Goal: Obtain resource: Download file/media

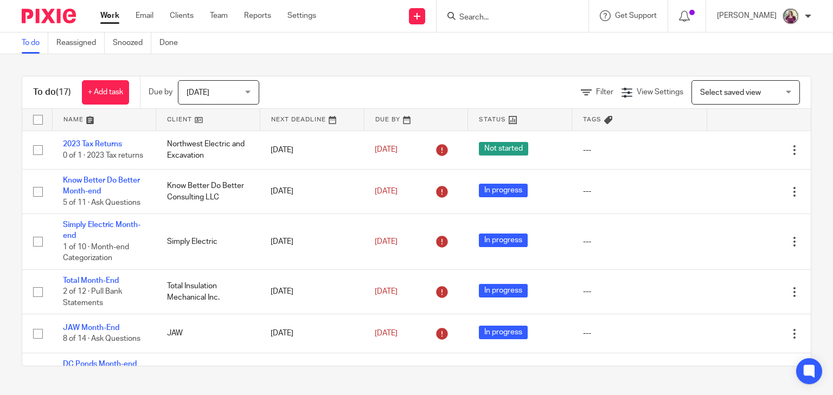
click at [543, 20] on input "Search" at bounding box center [507, 18] width 98 height 10
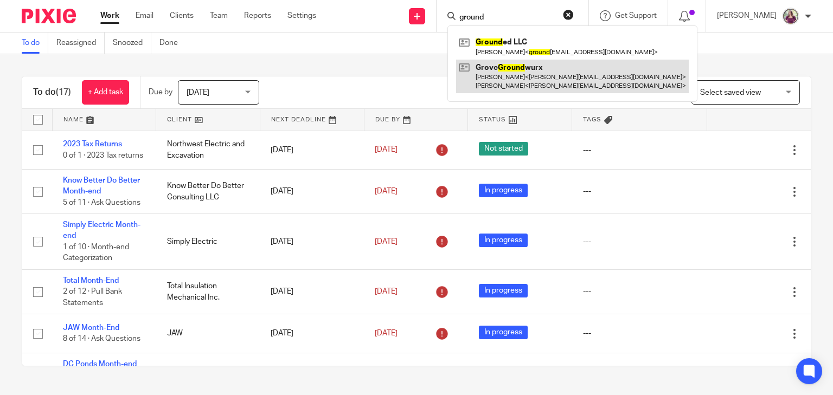
type input "ground"
click at [623, 67] on link at bounding box center [572, 77] width 233 height 34
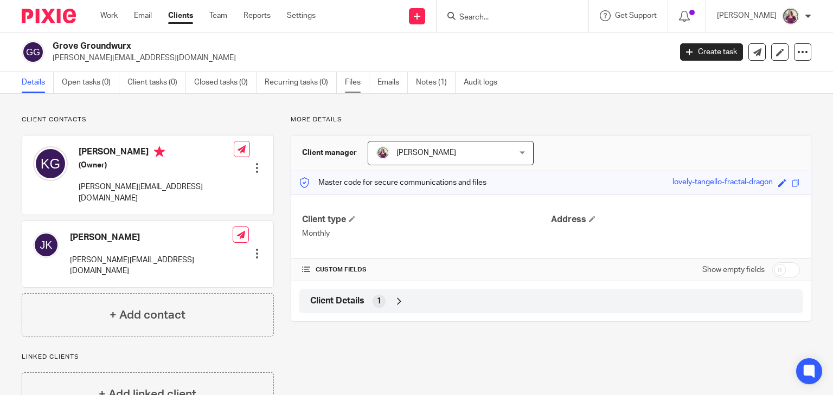
click at [356, 88] on link "Files" at bounding box center [357, 82] width 24 height 21
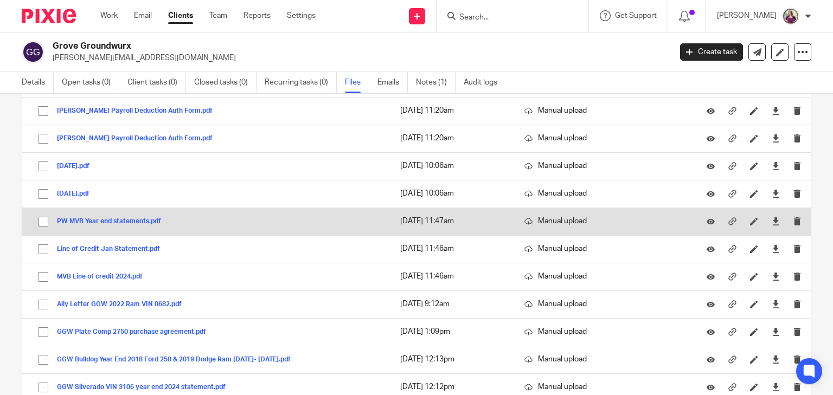
scroll to position [434, 0]
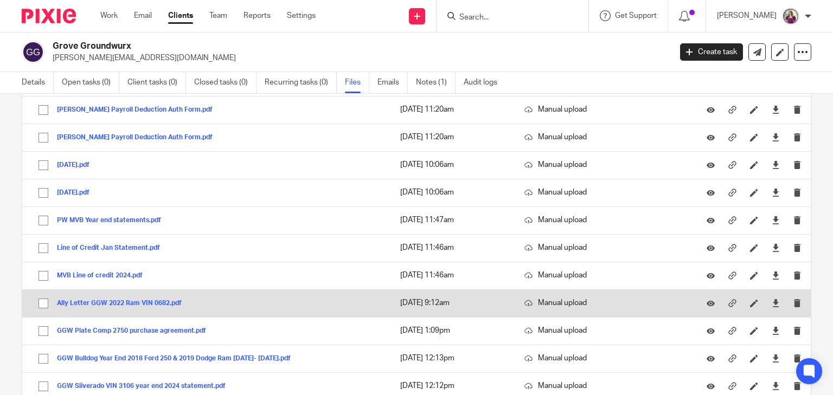
click at [82, 300] on button "Ally Letter GGW 2022 Ram VIN 0682.pdf" at bounding box center [123, 304] width 133 height 8
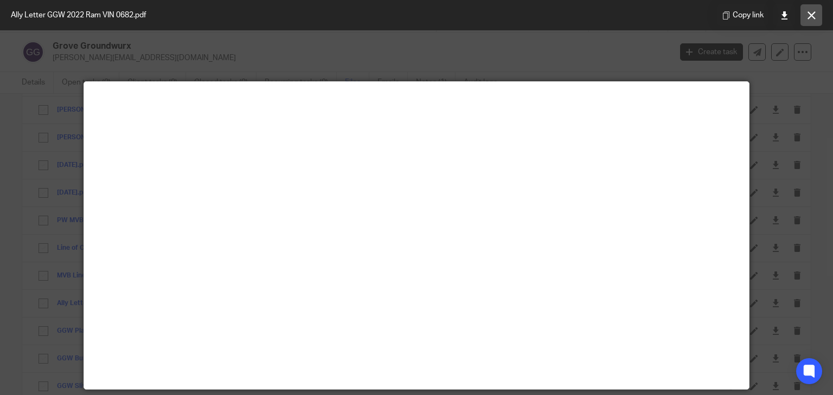
click at [815, 17] on icon at bounding box center [812, 15] width 8 height 8
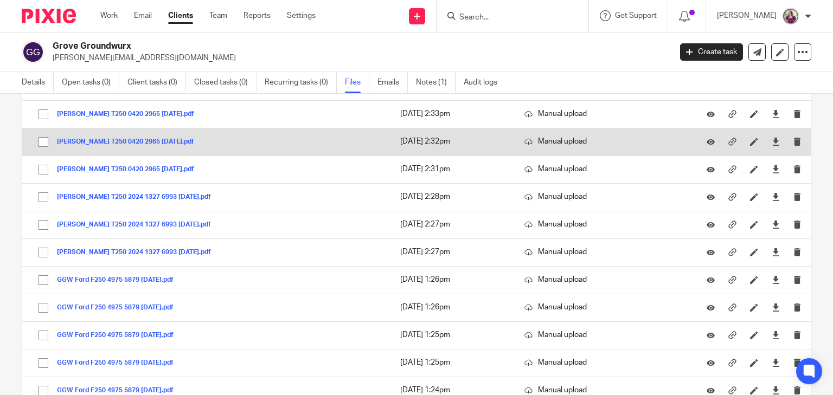
scroll to position [1605, 0]
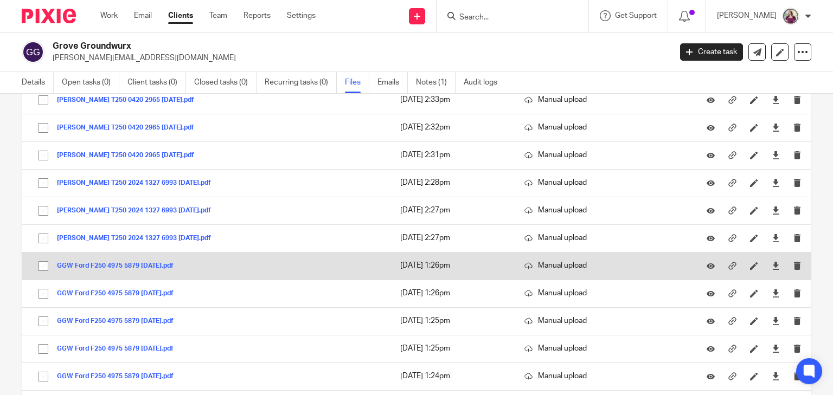
click at [168, 262] on button "GGW Ford F250 4975 5879 [DATE].pdf" at bounding box center [119, 266] width 125 height 8
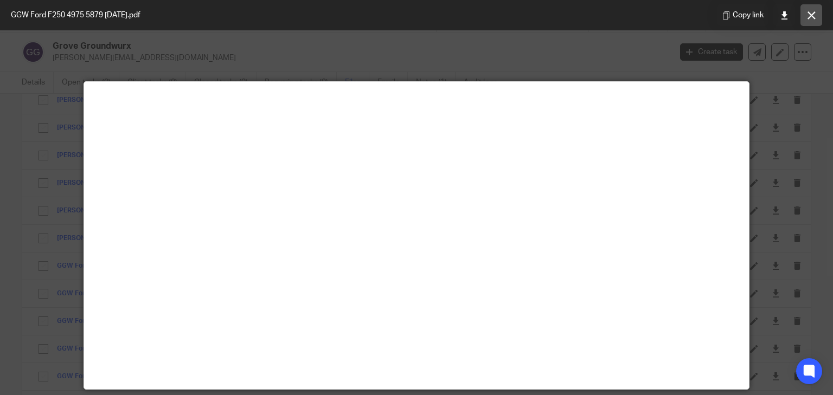
click at [808, 17] on icon at bounding box center [812, 15] width 8 height 8
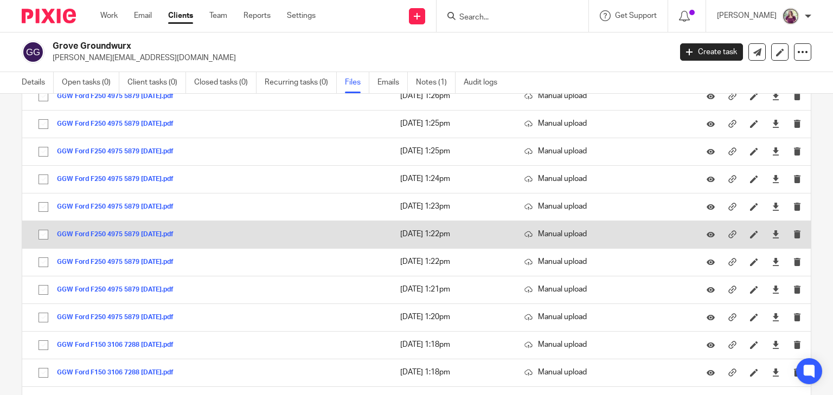
scroll to position [1822, 0]
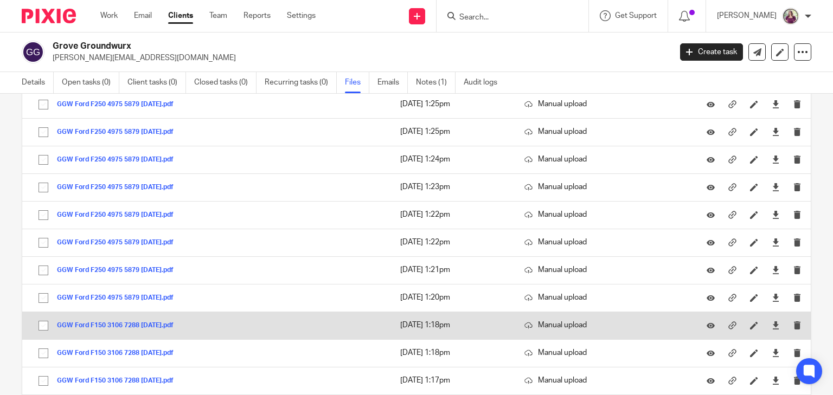
click at [151, 322] on button "GGW Ford F150 3106 7288 [DATE].pdf" at bounding box center [119, 326] width 125 height 8
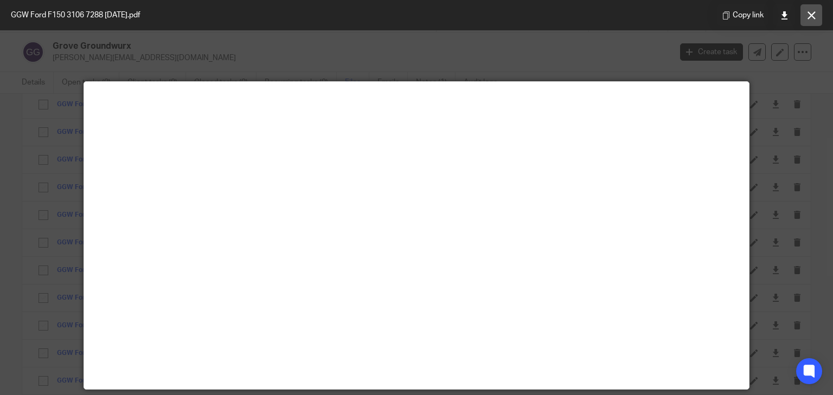
click at [809, 20] on button at bounding box center [811, 15] width 22 height 22
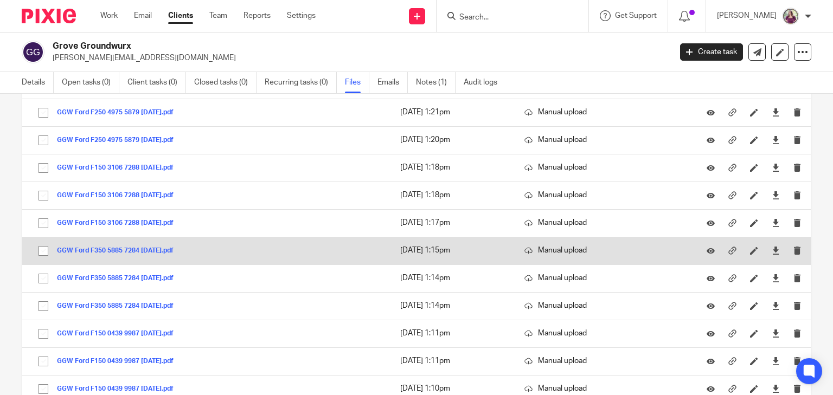
scroll to position [1996, 0]
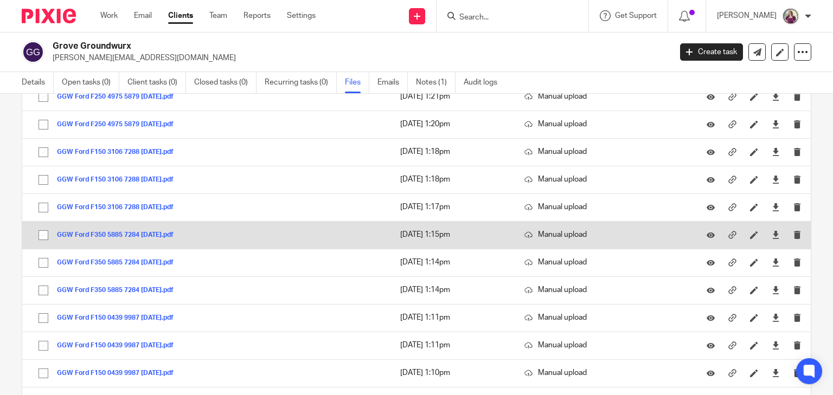
click at [182, 232] on button "GGW Ford F350 5885 7284 [DATE].pdf" at bounding box center [119, 236] width 125 height 8
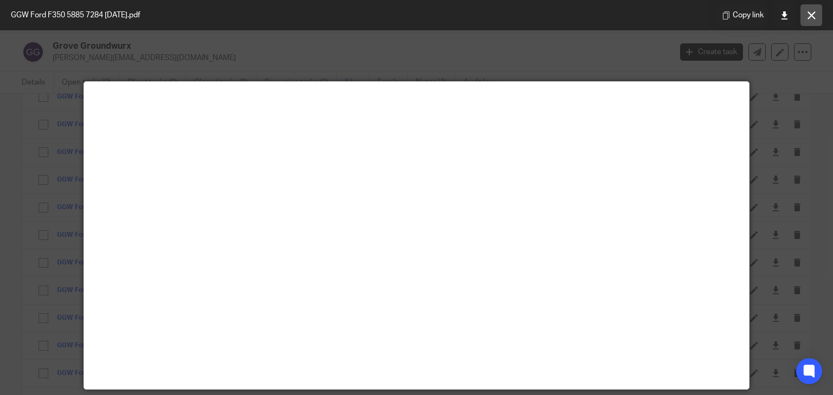
click at [813, 15] on icon at bounding box center [812, 15] width 8 height 8
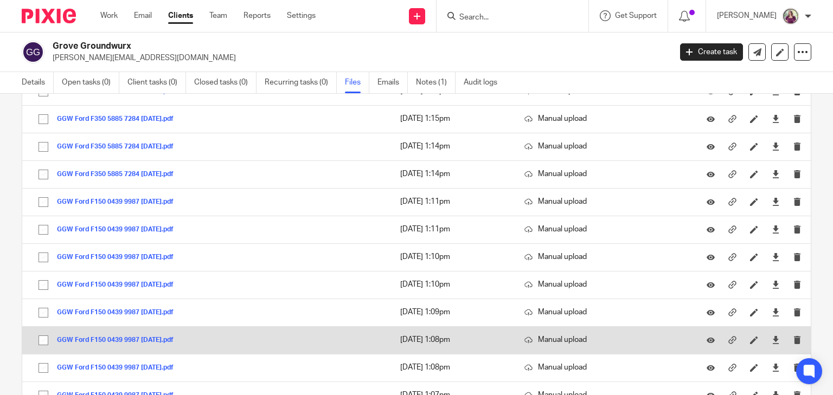
scroll to position [2126, 0]
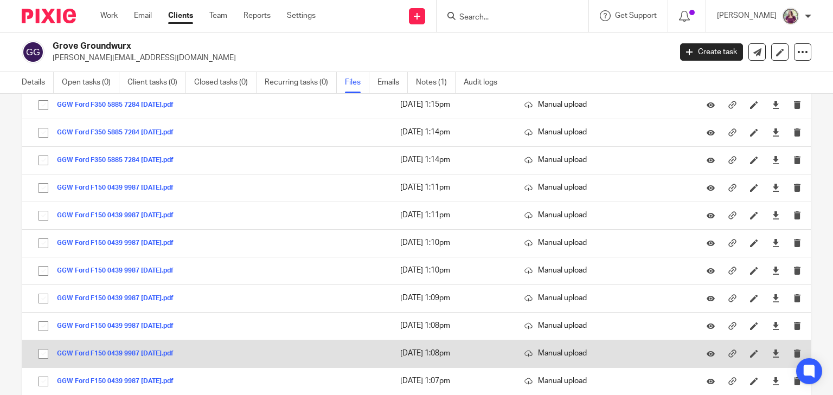
click at [177, 350] on button "GGW Ford F150 0439 9987 [DATE].pdf" at bounding box center [119, 354] width 125 height 8
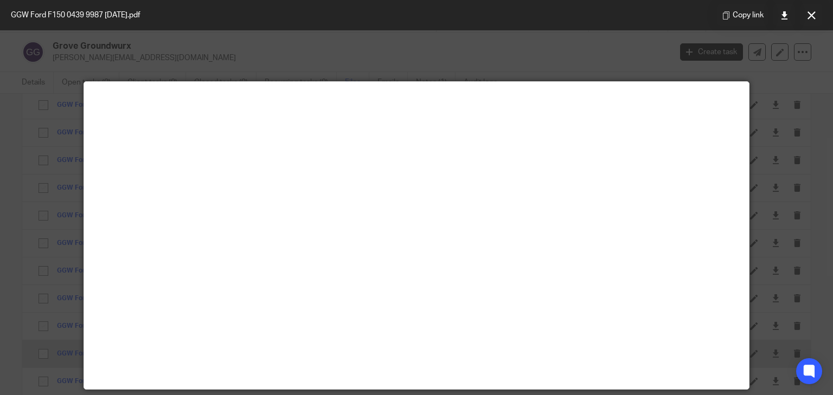
click at [177, 343] on main at bounding box center [416, 235] width 665 height 307
click at [817, 12] on button at bounding box center [811, 15] width 22 height 22
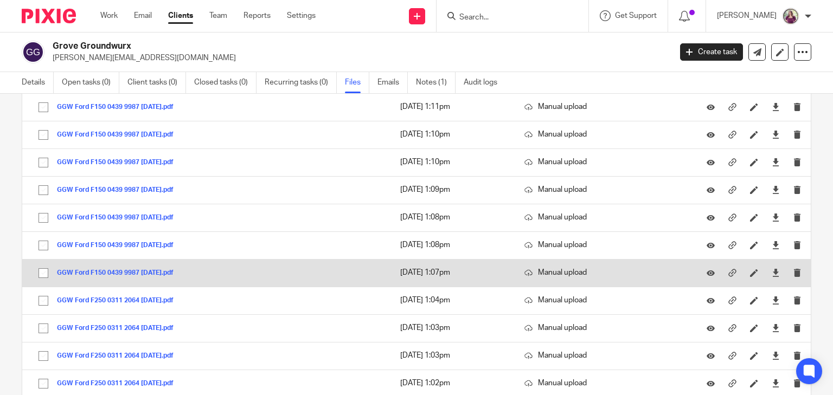
scroll to position [2256, 0]
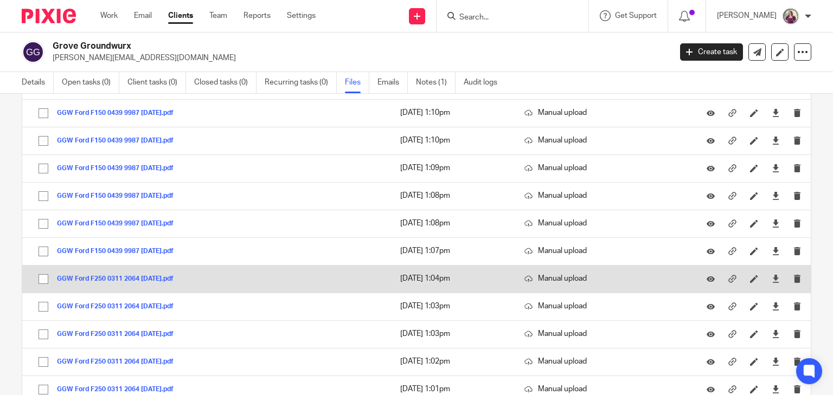
click at [177, 275] on button "GGW Ford F250 0311 2064 [DATE].pdf" at bounding box center [119, 279] width 125 height 8
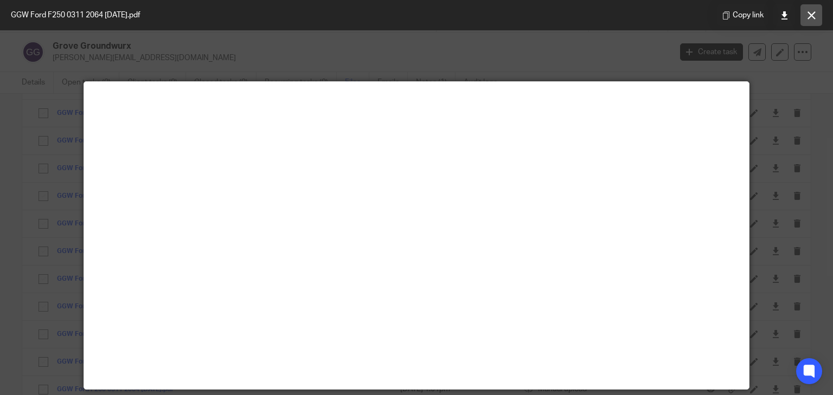
click at [817, 20] on button at bounding box center [811, 15] width 22 height 22
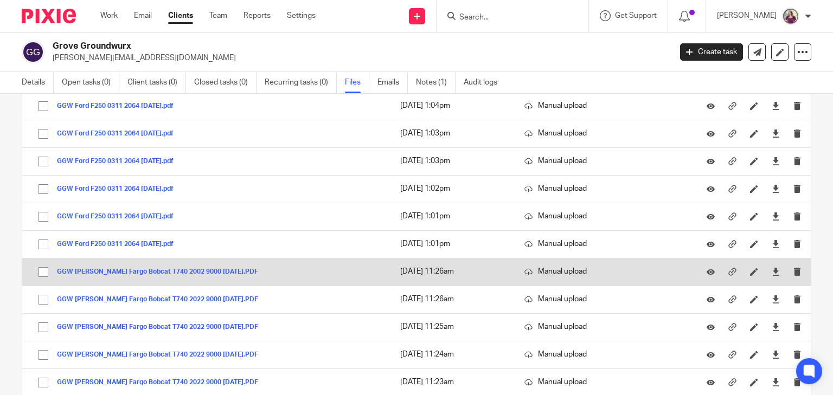
scroll to position [2430, 0]
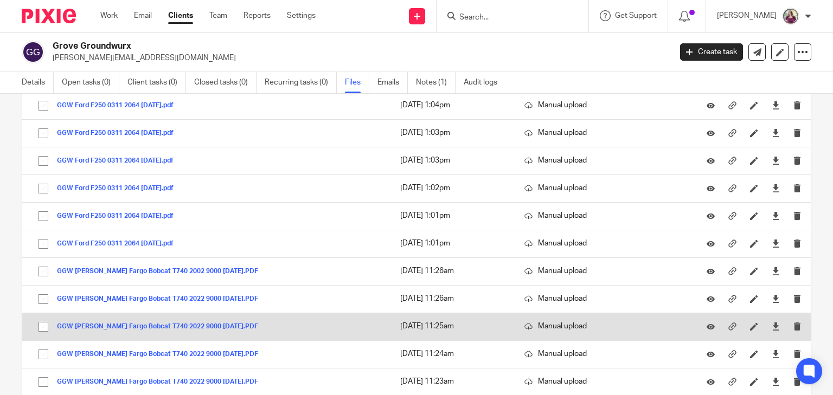
click at [219, 323] on button "GGW [PERSON_NAME] Fargo Bobcat T740 2022 9000 [DATE].PDF" at bounding box center [161, 327] width 209 height 8
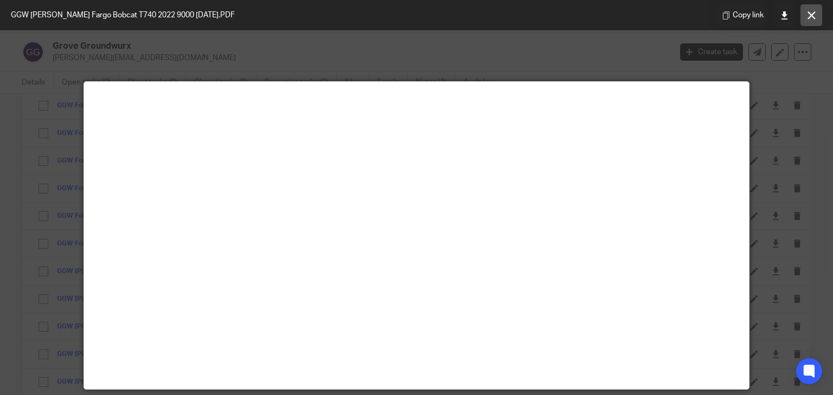
click at [809, 19] on icon at bounding box center [812, 15] width 8 height 8
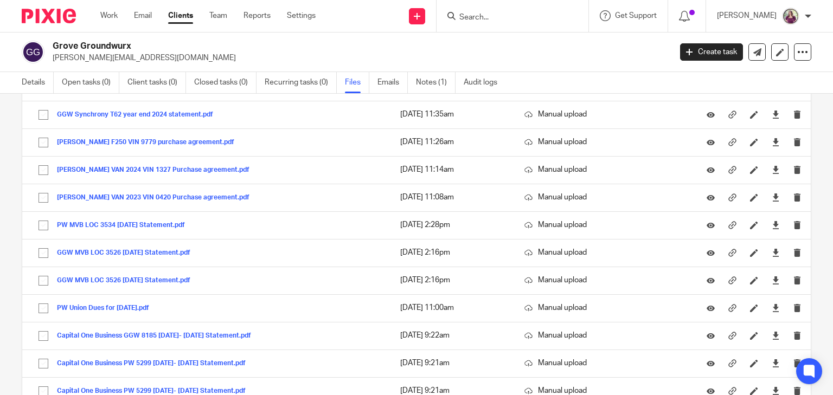
scroll to position [824, 0]
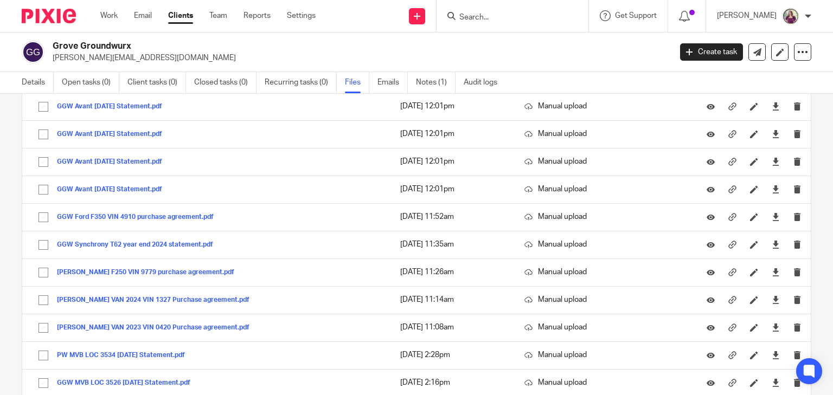
click at [534, 50] on h2 "Grove Groundwurx" at bounding box center [297, 46] width 489 height 11
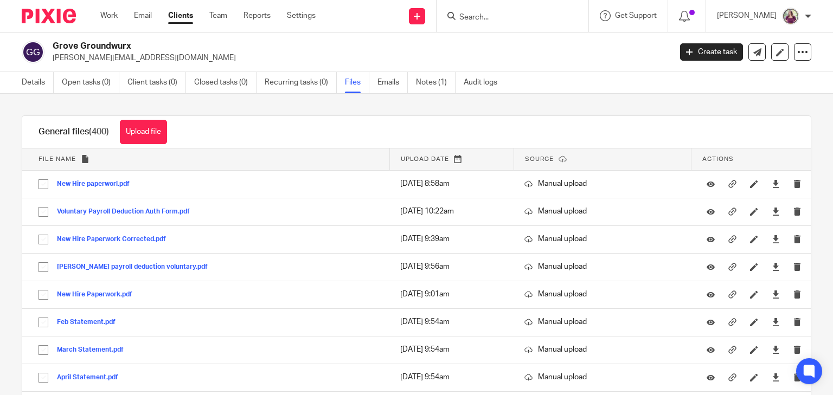
scroll to position [601, 0]
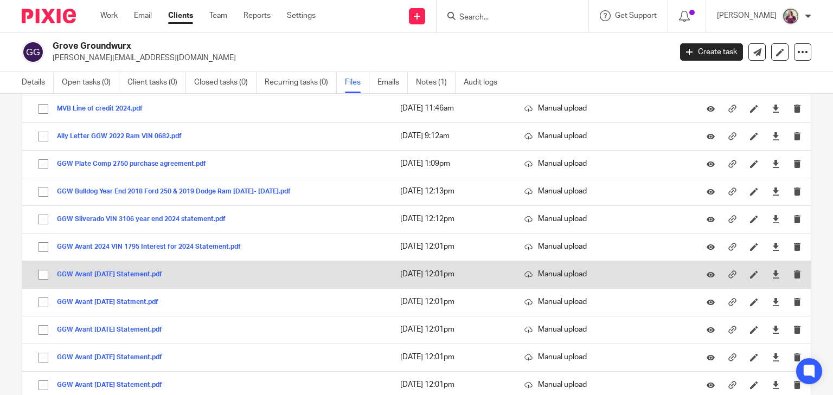
click at [170, 271] on button "GGW Avant [DATE] Statement.pdf" at bounding box center [113, 275] width 113 height 8
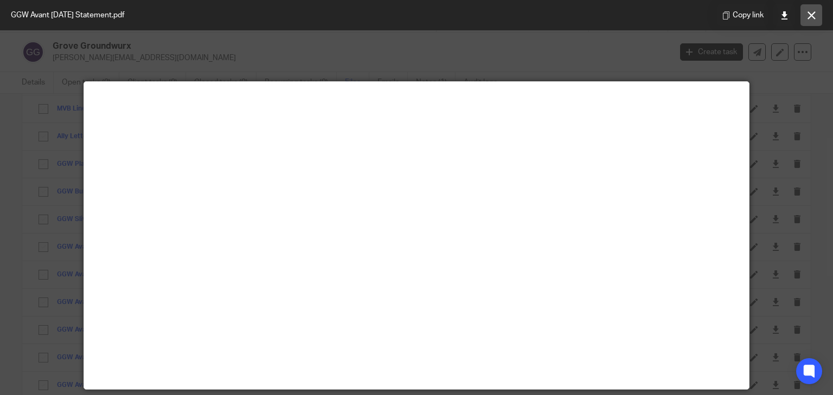
click at [812, 14] on icon at bounding box center [812, 15] width 8 height 8
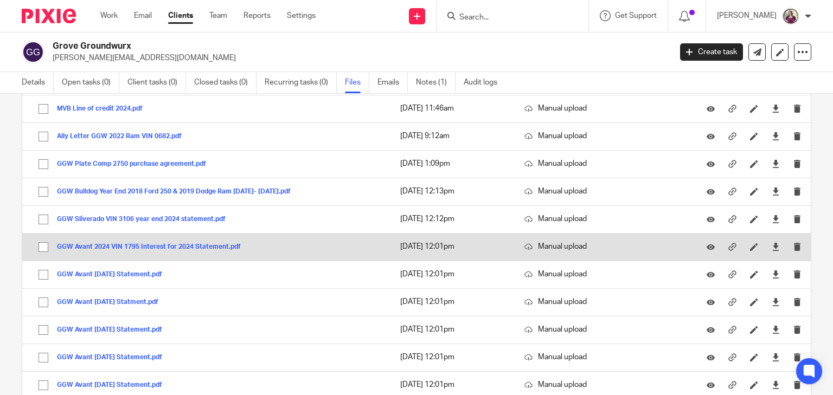
click at [169, 244] on button "GGW Avant 2024 VIN 1795 Interest for 2024 Statement.pdf" at bounding box center [153, 248] width 192 height 8
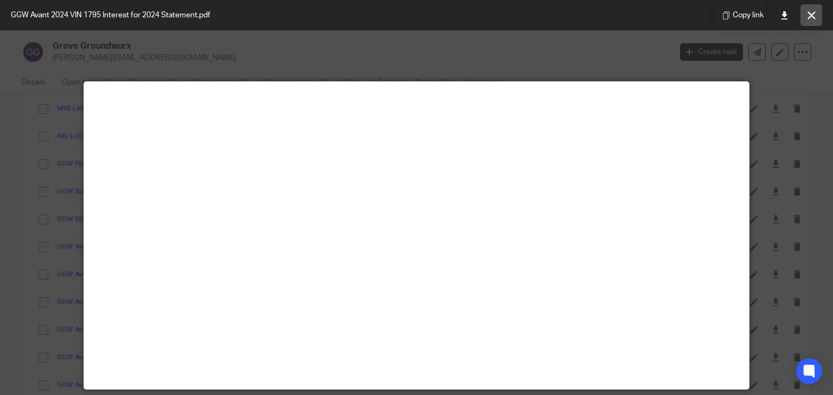
click at [808, 22] on button at bounding box center [811, 15] width 22 height 22
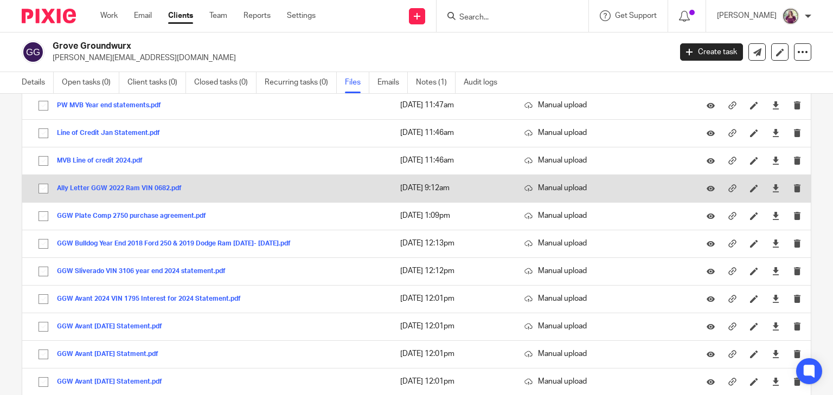
scroll to position [564, 0]
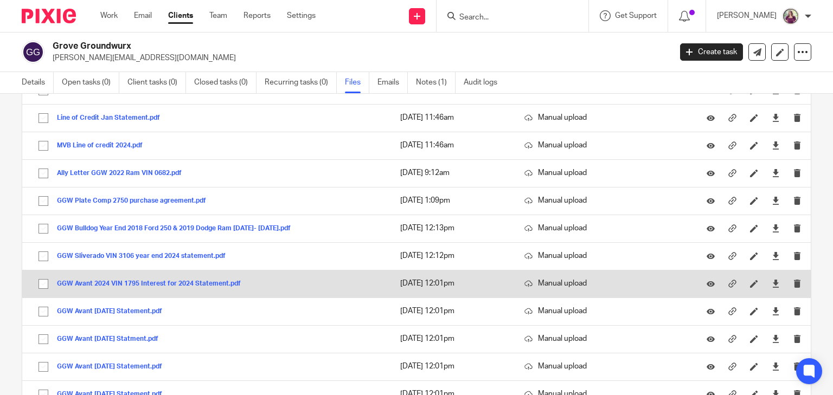
click at [159, 284] on button "GGW Avant 2024 VIN 1795 Interest for 2024 Statement.pdf" at bounding box center [153, 284] width 192 height 8
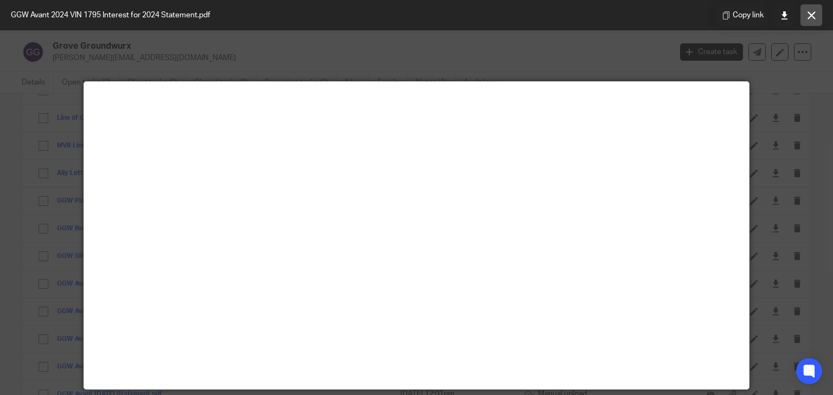
click at [810, 20] on button at bounding box center [811, 15] width 22 height 22
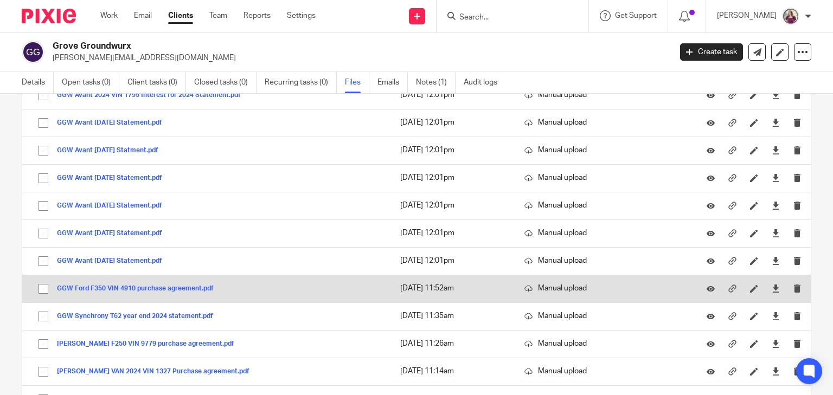
scroll to position [738, 0]
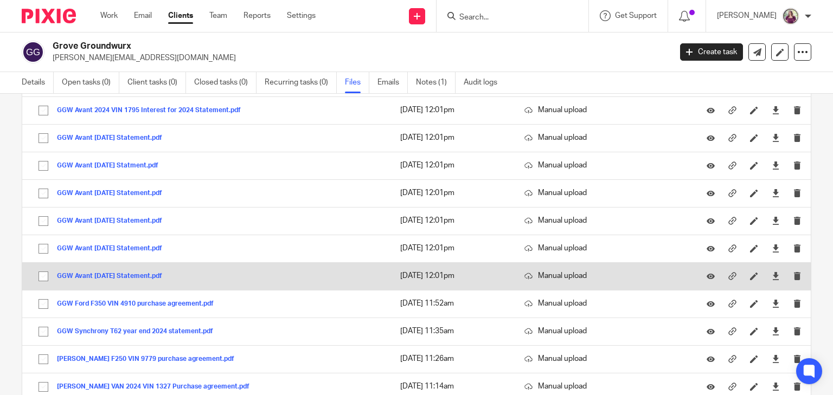
click at [145, 274] on button "GGW Avant [DATE] Statement.pdf" at bounding box center [113, 277] width 113 height 8
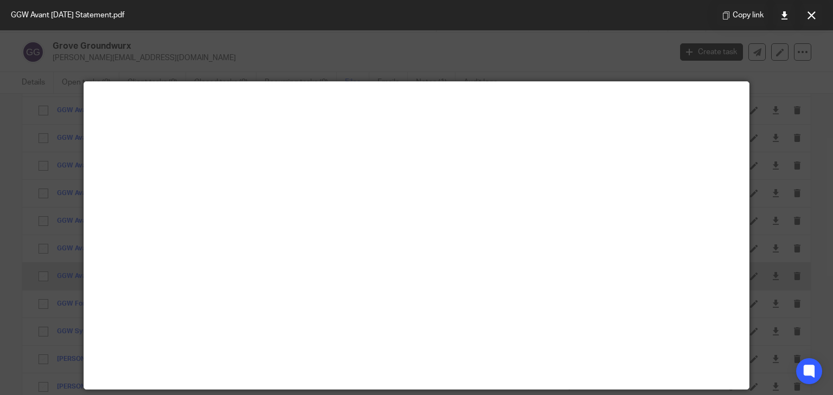
click at [145, 274] on main at bounding box center [416, 235] width 665 height 307
click at [811, 17] on icon at bounding box center [812, 15] width 8 height 8
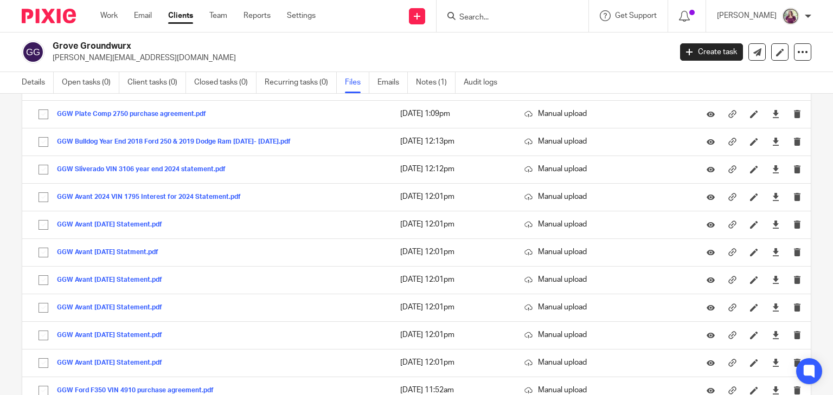
scroll to position [1400, 0]
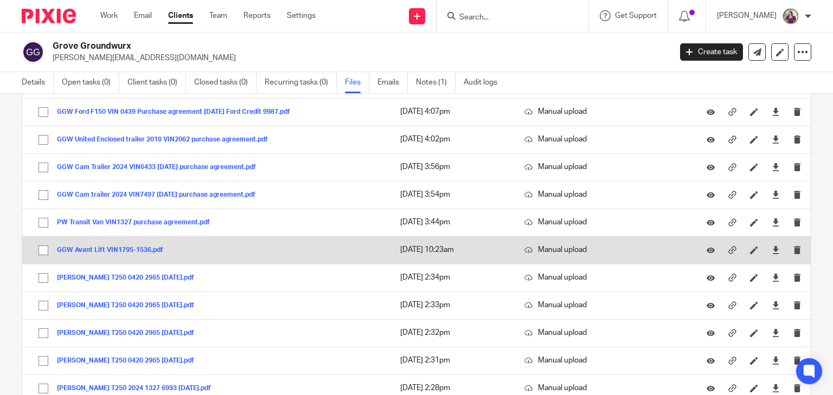
click at [127, 247] on button "GGW Avant Lift VIN1795-1536.pdf" at bounding box center [114, 251] width 114 height 8
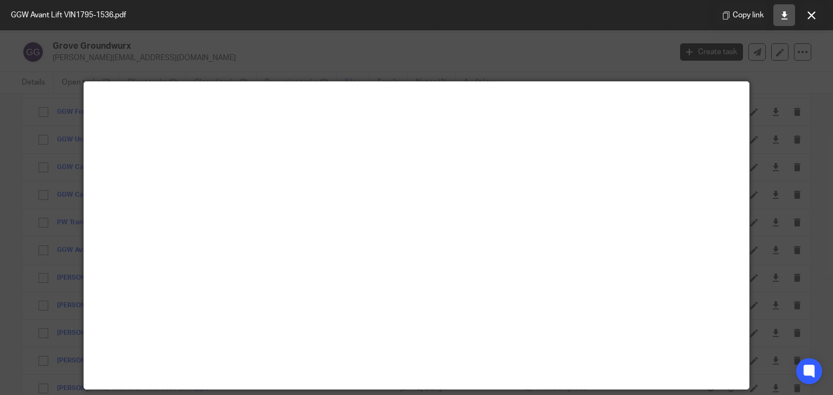
click at [783, 17] on icon at bounding box center [784, 15] width 8 height 8
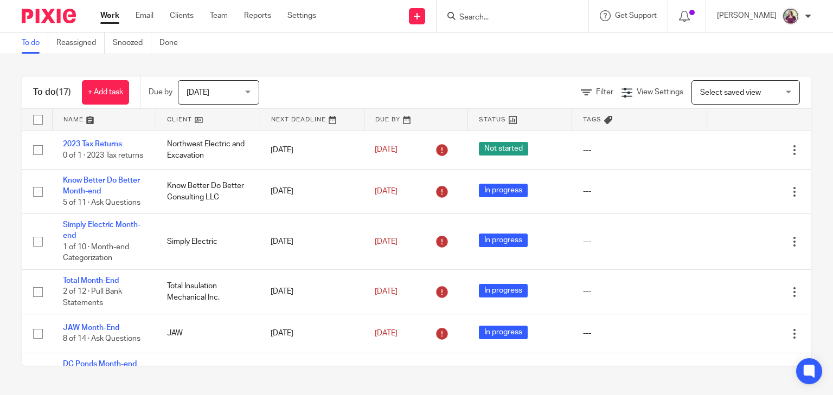
click at [526, 21] on input "Search" at bounding box center [507, 18] width 98 height 10
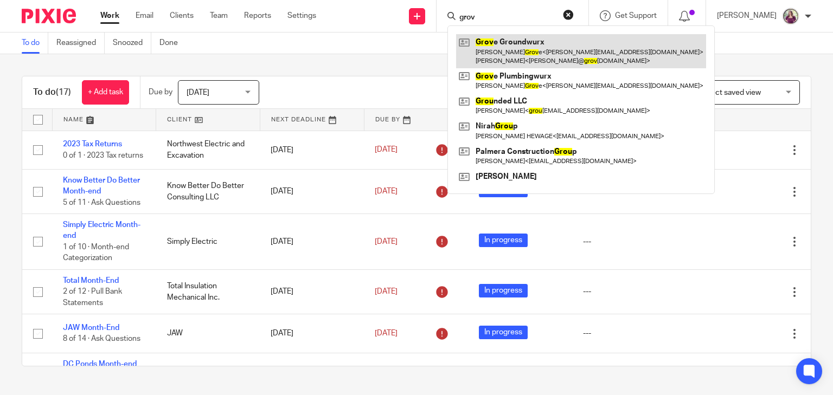
type input "grov"
click at [538, 51] on link at bounding box center [581, 51] width 250 height 34
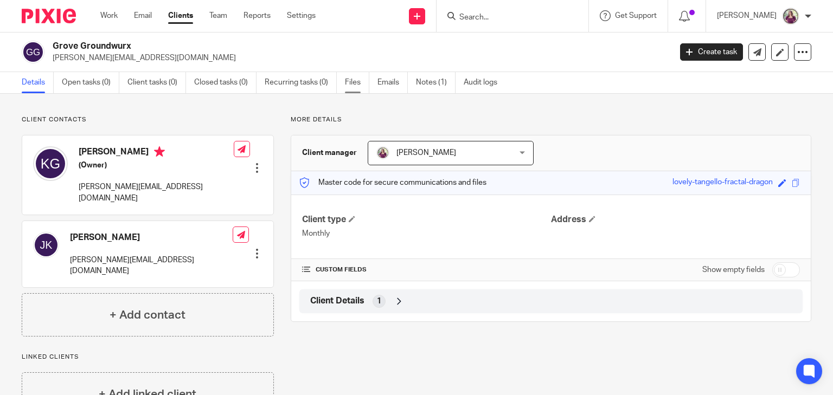
click at [360, 84] on link "Files" at bounding box center [357, 82] width 24 height 21
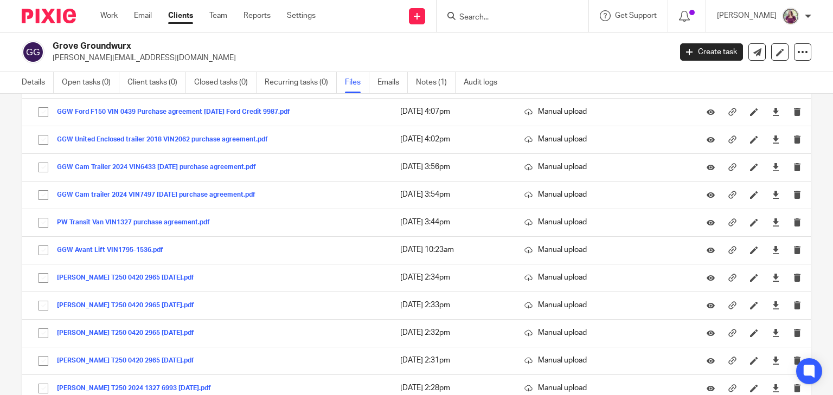
scroll to position [601, 0]
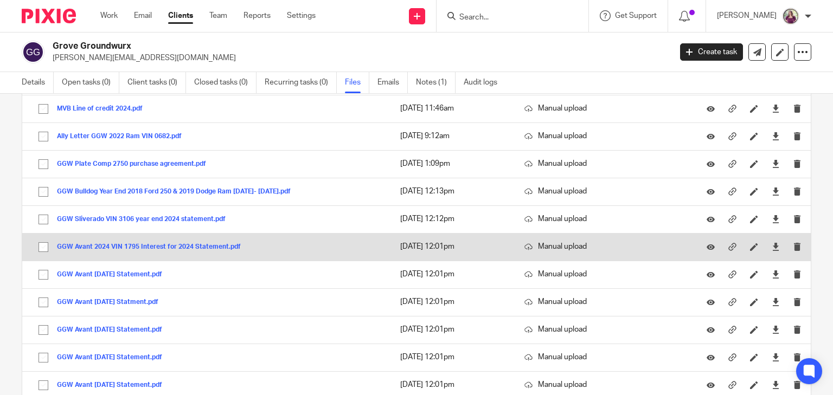
click at [223, 241] on div "GGW Avant 2024 VIN 1795 Interest for 2024 Statement.pdf" at bounding box center [153, 246] width 192 height 11
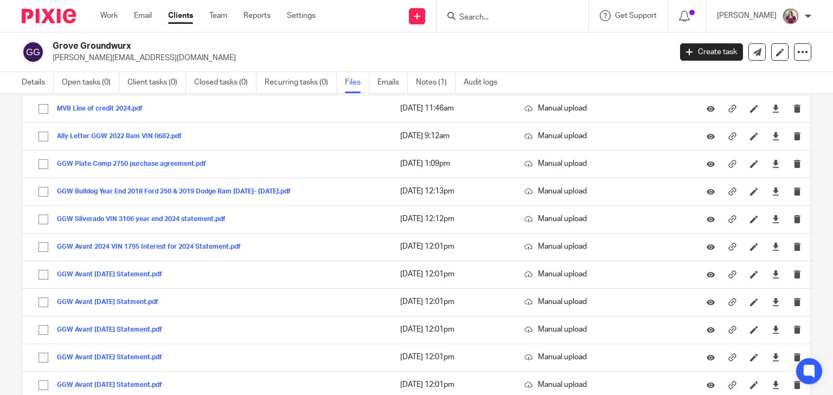
scroll to position [1400, 0]
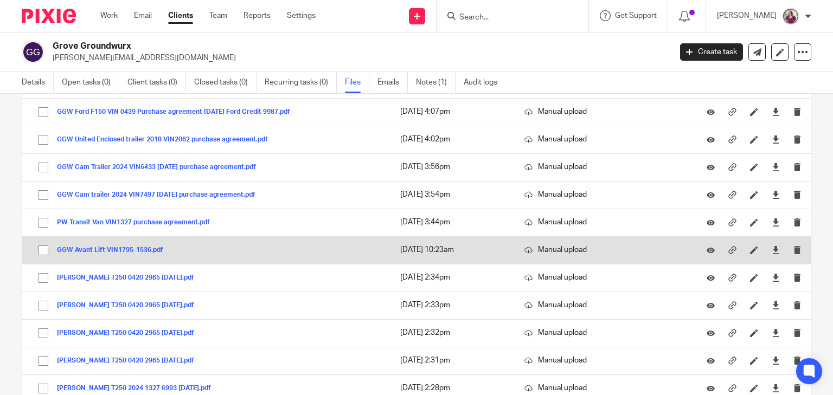
click at [93, 247] on button "GGW Avant Lift VIN1795-1536.pdf" at bounding box center [114, 251] width 114 height 8
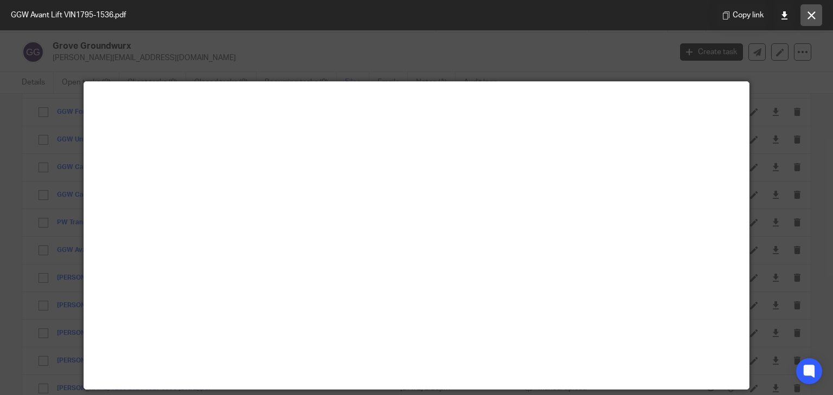
click at [802, 20] on button at bounding box center [811, 15] width 22 height 22
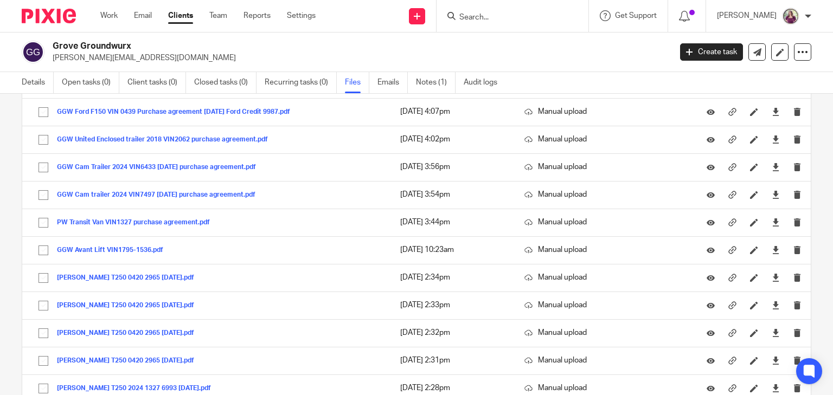
scroll to position [601, 0]
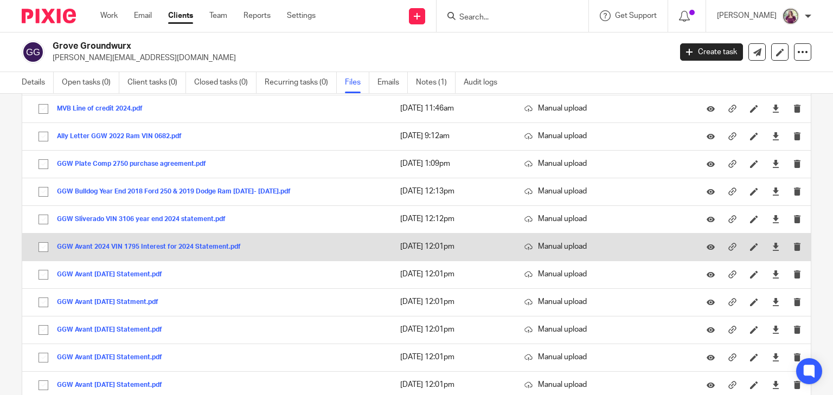
click at [118, 241] on div "GGW Avant 2024 VIN 1795 Interest for 2024 Statement.pdf" at bounding box center [153, 246] width 192 height 11
click at [117, 244] on button "GGW Avant 2024 VIN 1795 Interest for 2024 Statement.pdf" at bounding box center [153, 248] width 192 height 8
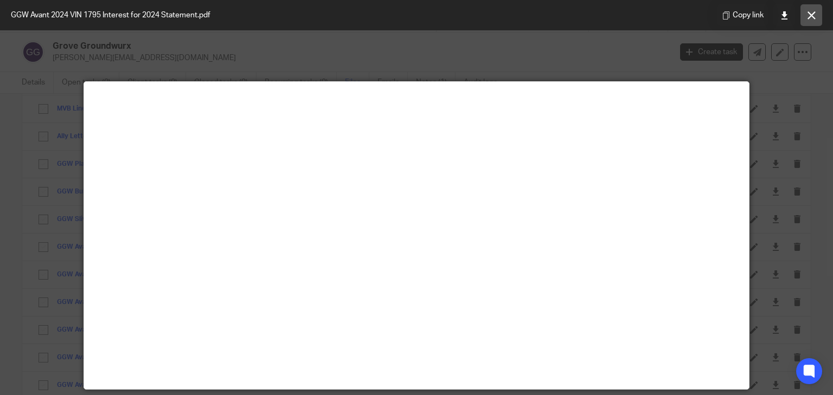
click at [809, 15] on icon at bounding box center [812, 15] width 8 height 8
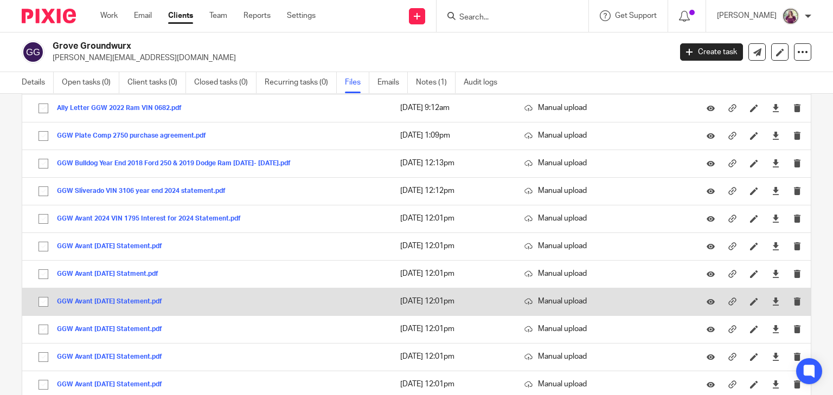
scroll to position [644, 0]
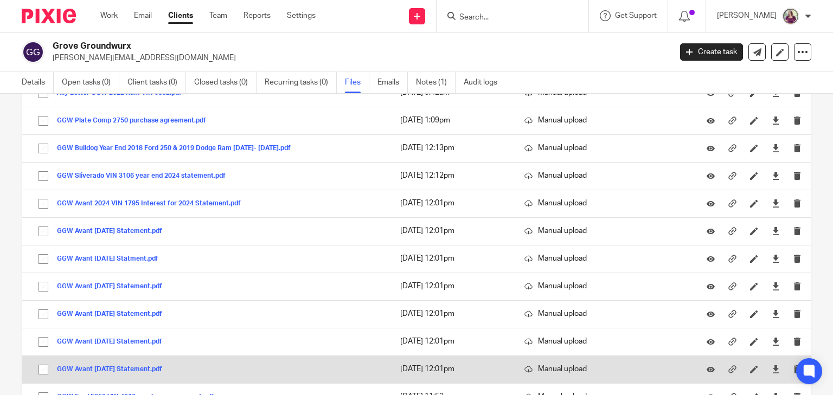
click at [170, 366] on button "GGW Avant [DATE] Statement.pdf" at bounding box center [113, 370] width 113 height 8
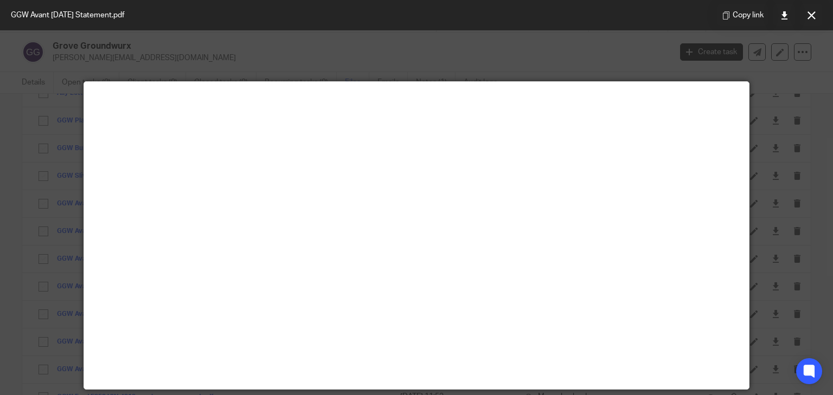
click at [811, 16] on icon at bounding box center [812, 15] width 8 height 8
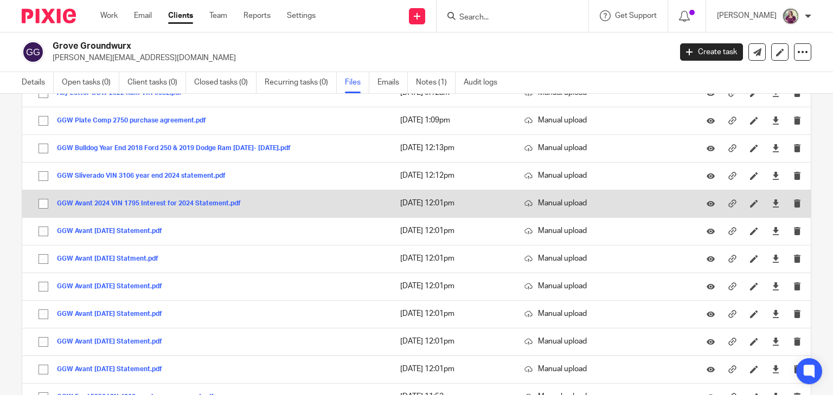
click at [176, 198] on div "GGW Avant 2024 VIN 1795 Interest for 2024 Statement.pdf" at bounding box center [153, 203] width 192 height 11
click at [174, 201] on button "GGW Avant 2024 VIN 1795 Interest for 2024 Statement.pdf" at bounding box center [153, 204] width 192 height 8
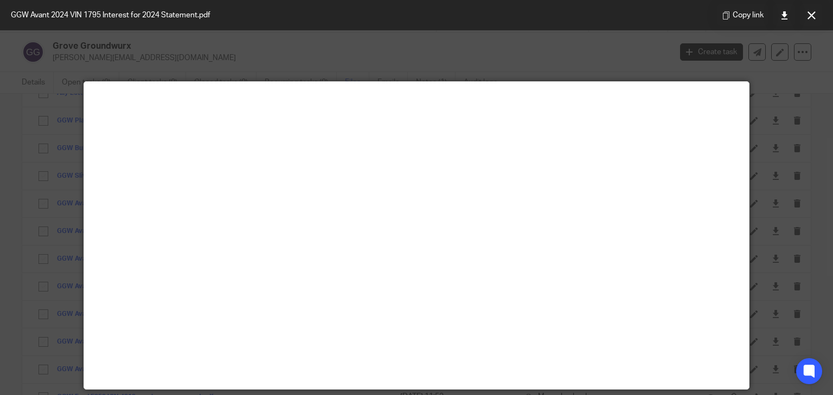
click at [818, 14] on button at bounding box center [811, 15] width 22 height 22
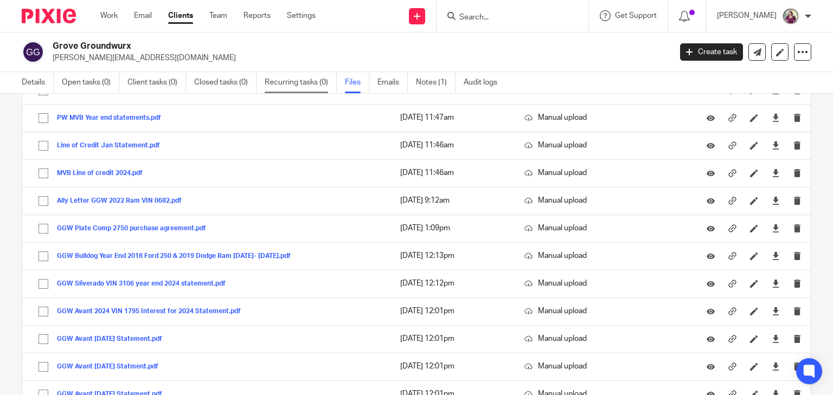
scroll to position [514, 0]
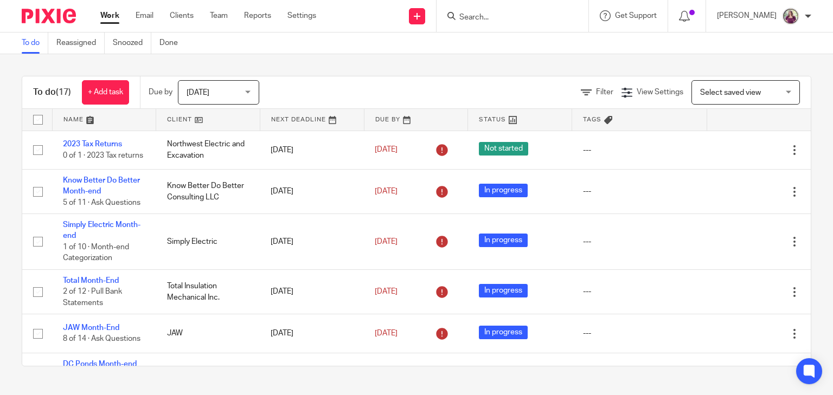
click at [483, 15] on input "Search" at bounding box center [507, 18] width 98 height 10
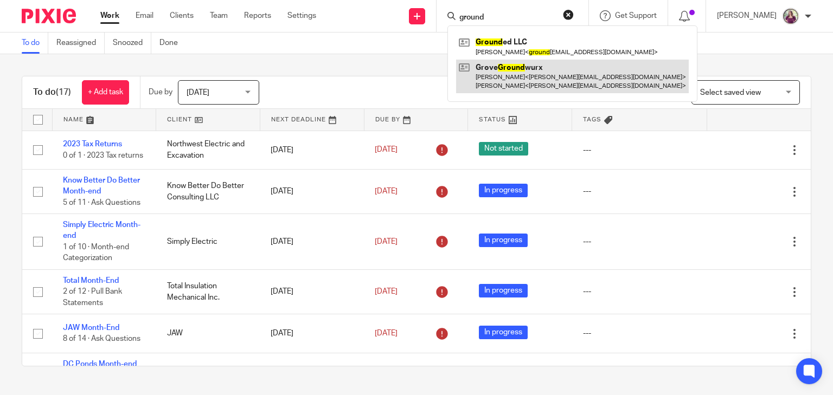
type input "ground"
click at [553, 84] on link at bounding box center [572, 77] width 233 height 34
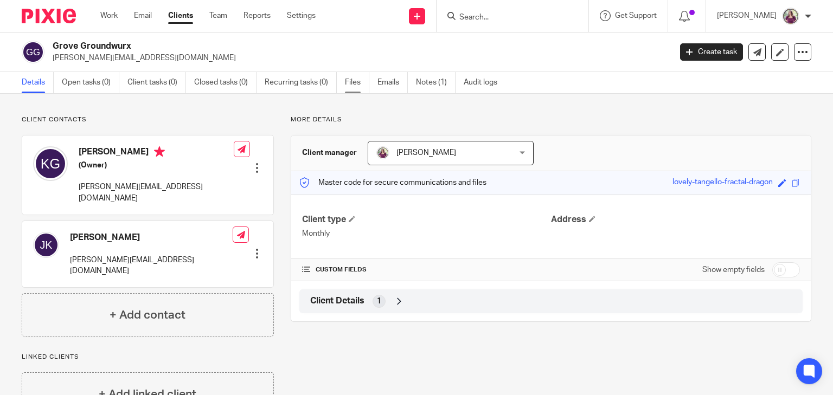
click at [352, 85] on link "Files" at bounding box center [357, 82] width 24 height 21
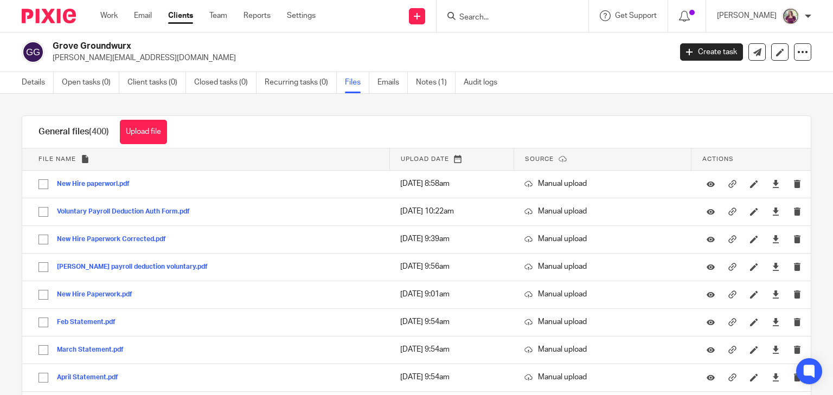
click at [521, 54] on p "[PERSON_NAME][EMAIL_ADDRESS][DOMAIN_NAME]" at bounding box center [358, 58] width 611 height 11
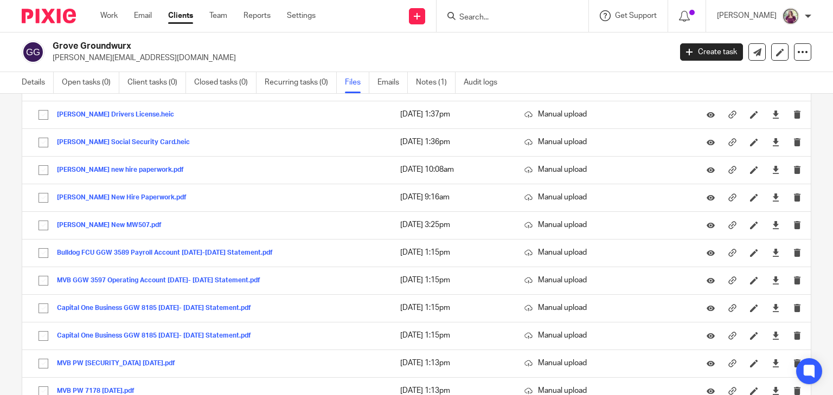
scroll to position [10491, 0]
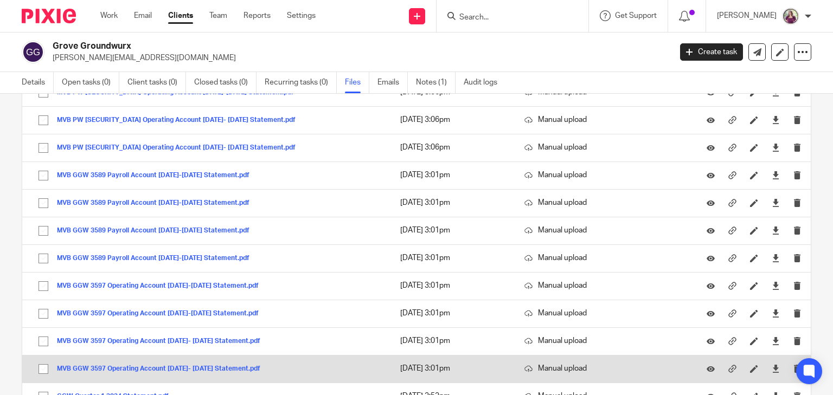
click at [226, 366] on button "MVB GGW 3597 Operating Account [DATE]- [DATE] Statement.pdf" at bounding box center [163, 370] width 212 height 8
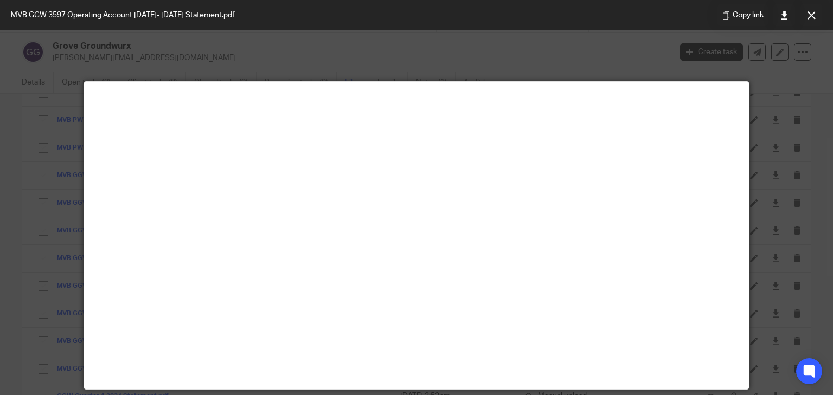
click at [798, 15] on div "Copy link" at bounding box center [770, 15] width 126 height 30
click at [800, 15] on div "Copy link" at bounding box center [770, 15] width 126 height 30
click at [808, 14] on icon at bounding box center [812, 15] width 8 height 8
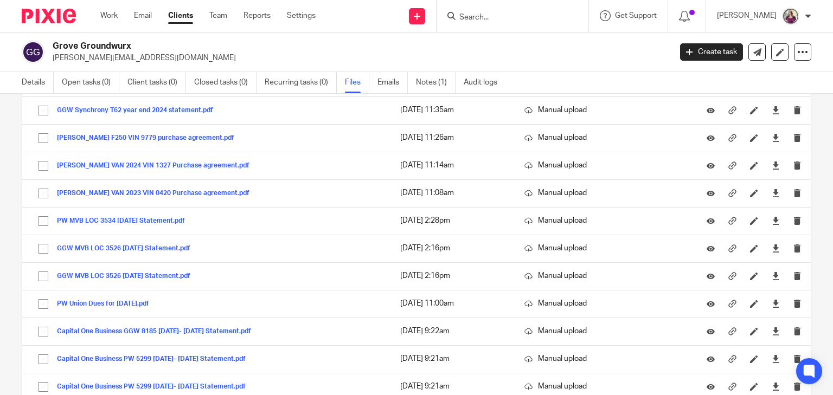
scroll to position [5147, 0]
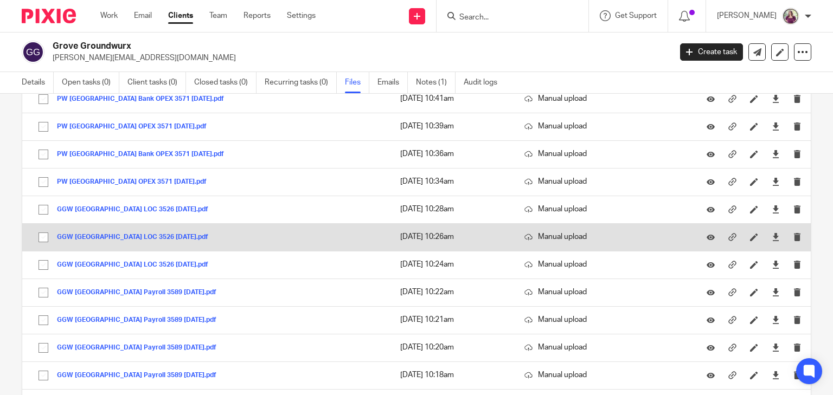
click at [207, 234] on button "GGW [GEOGRAPHIC_DATA] LOC 3526 [DATE].pdf" at bounding box center [136, 238] width 159 height 8
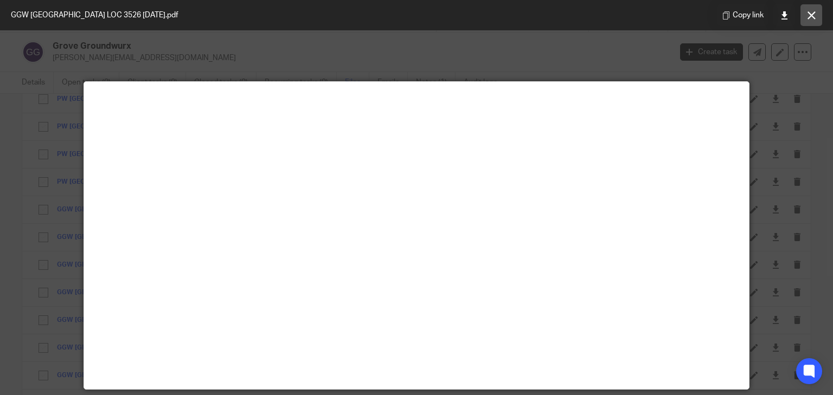
click at [808, 15] on icon at bounding box center [812, 15] width 8 height 8
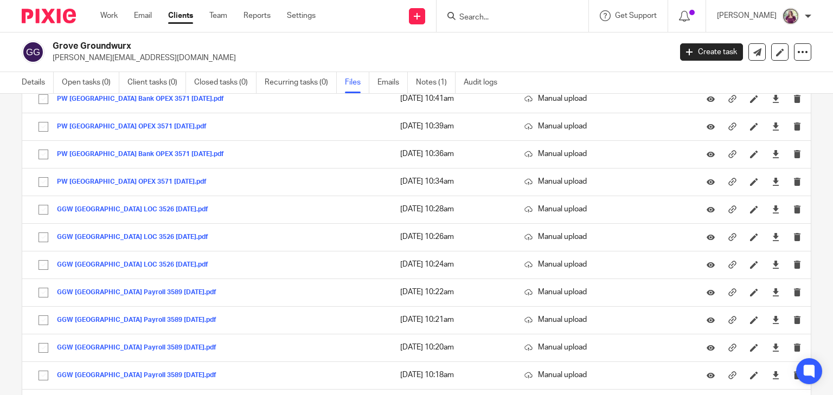
click at [562, 52] on div "Grove Groundwurx [PERSON_NAME][EMAIL_ADDRESS][DOMAIN_NAME]" at bounding box center [358, 52] width 611 height 23
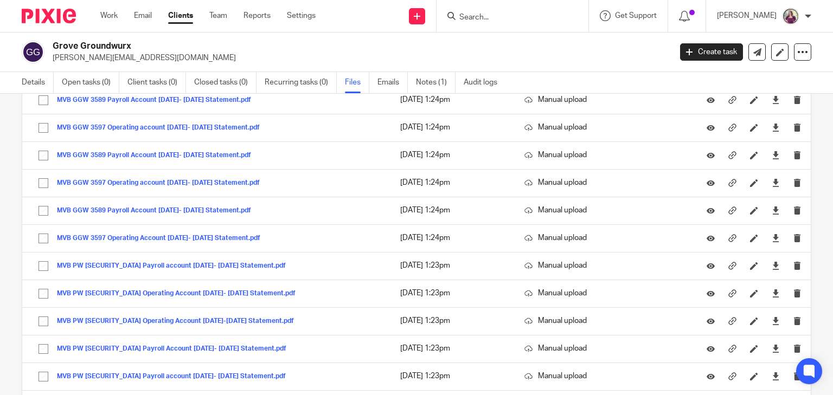
scroll to position [7828, 0]
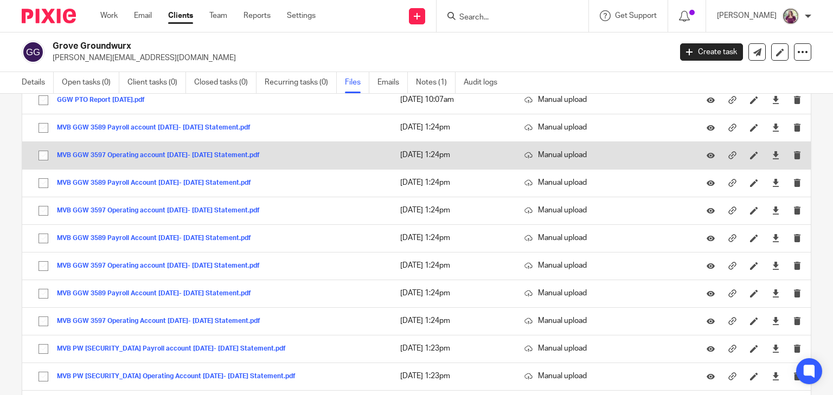
click at [227, 152] on button "MVB GGW 3597 Operating account [DATE]- [DATE] Statement.pdf" at bounding box center [162, 156] width 211 height 8
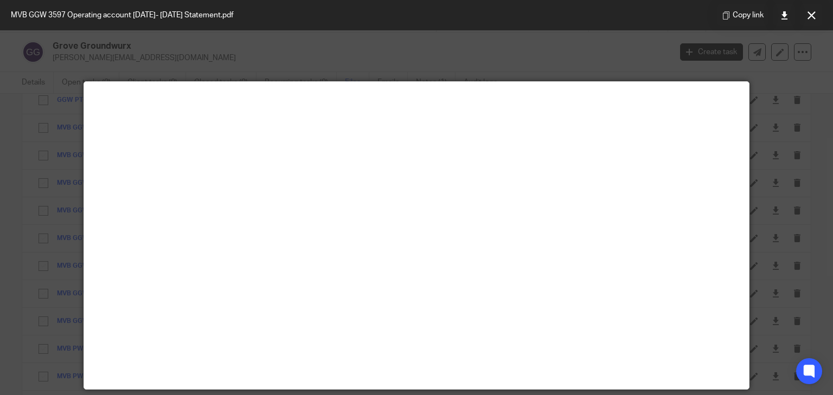
click at [809, 20] on button at bounding box center [811, 15] width 22 height 22
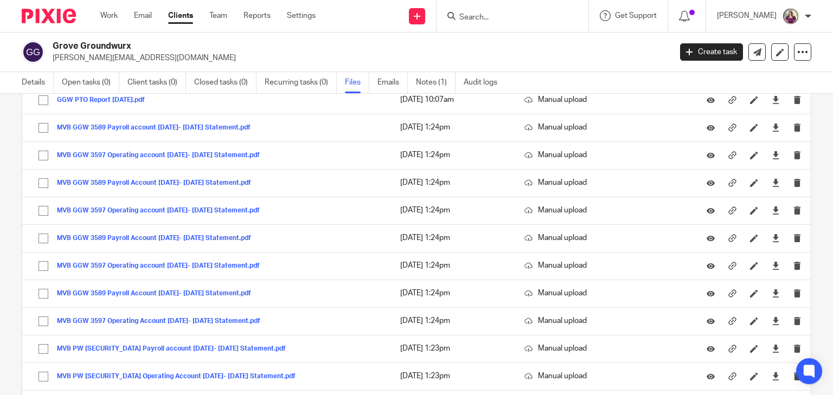
scroll to position [1207, 0]
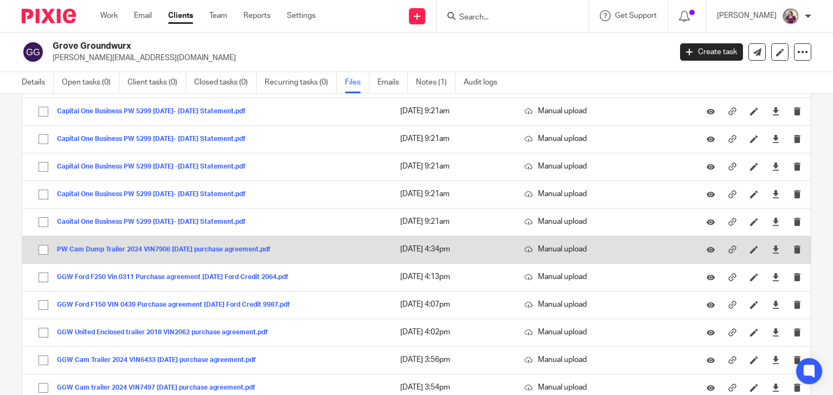
click at [279, 246] on button "PW Cam Dump Trailer 2024 VIN7906 [DATE] purchase agreement.pdf" at bounding box center [168, 250] width 222 height 8
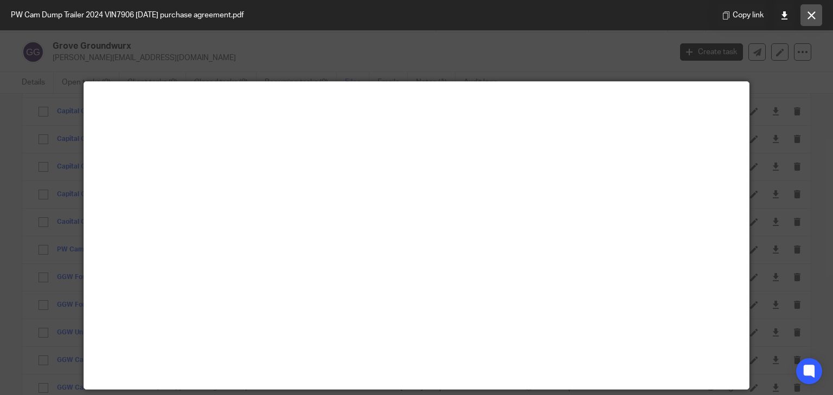
click at [803, 21] on button at bounding box center [811, 15] width 22 height 22
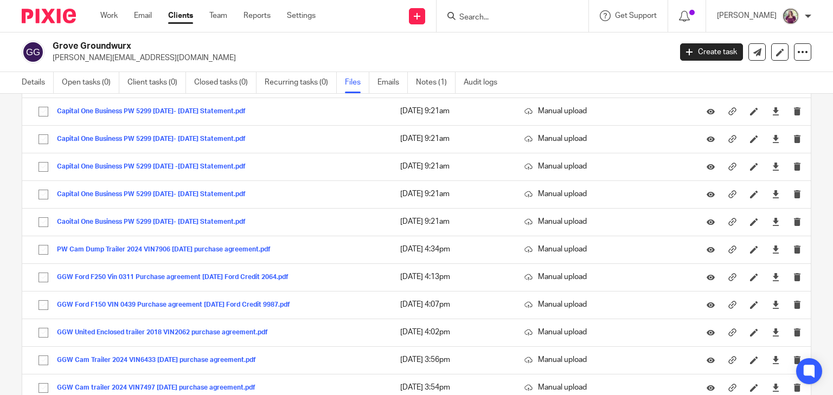
click at [598, 47] on div "Grove Groundwurx [PERSON_NAME][EMAIL_ADDRESS][DOMAIN_NAME]" at bounding box center [358, 52] width 611 height 23
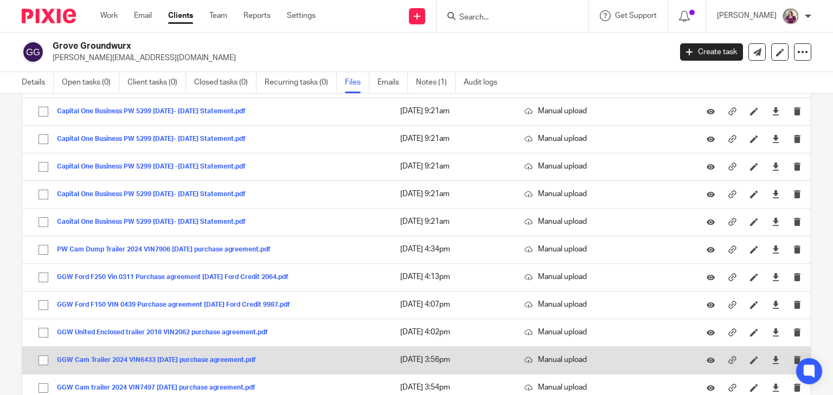
scroll to position [1250, 0]
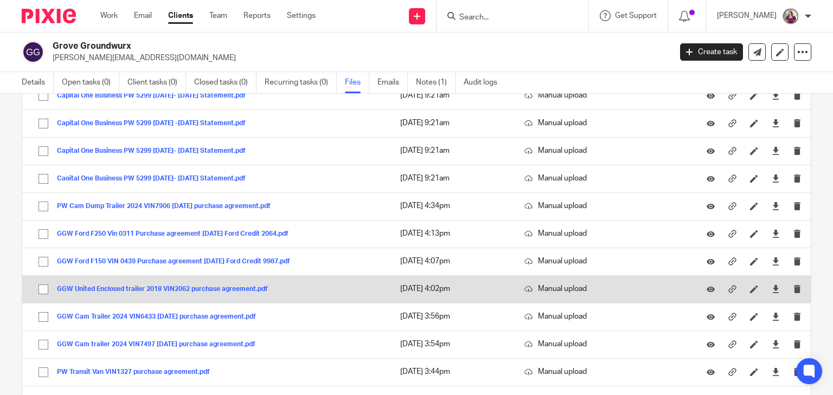
click at [255, 286] on button "GGW United Enclosed trailer 2018 VIN2062 purchase agreement.pdf" at bounding box center [166, 290] width 219 height 8
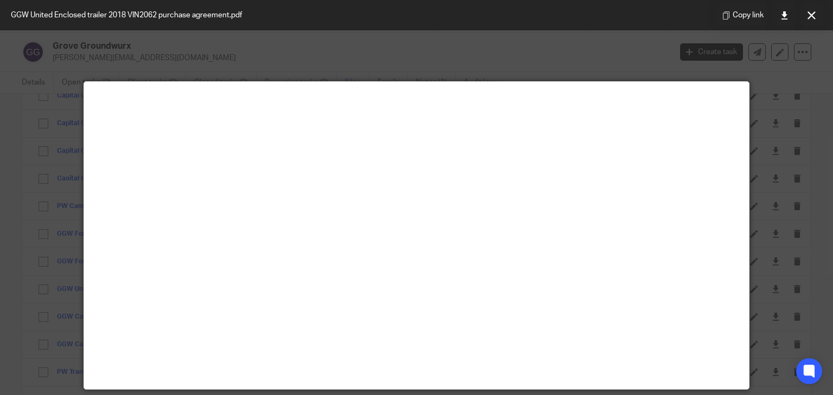
click at [808, 16] on icon at bounding box center [812, 15] width 8 height 8
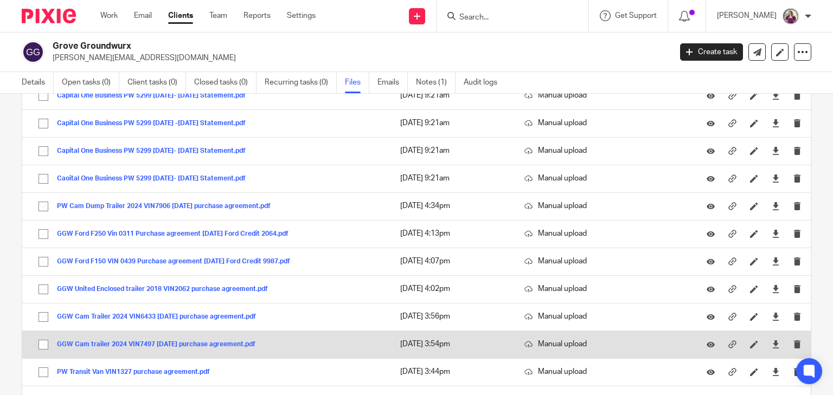
click at [187, 341] on button "GGW Cam trailer 2024 VIN7497 [DATE] purchase agreement.pdf" at bounding box center [160, 345] width 207 height 8
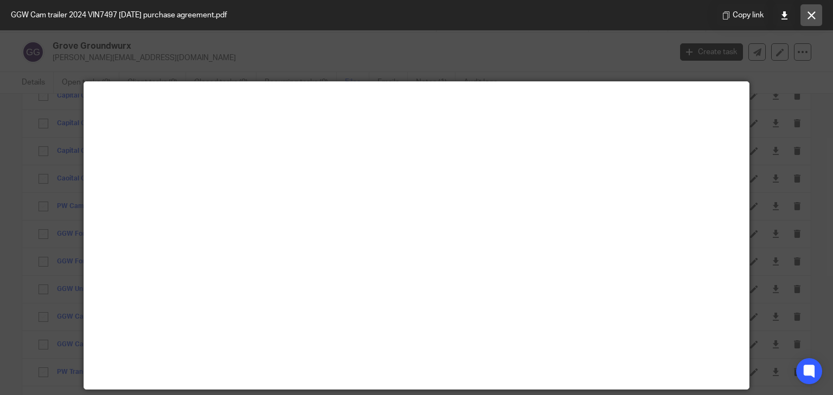
click at [814, 17] on icon at bounding box center [812, 15] width 8 height 8
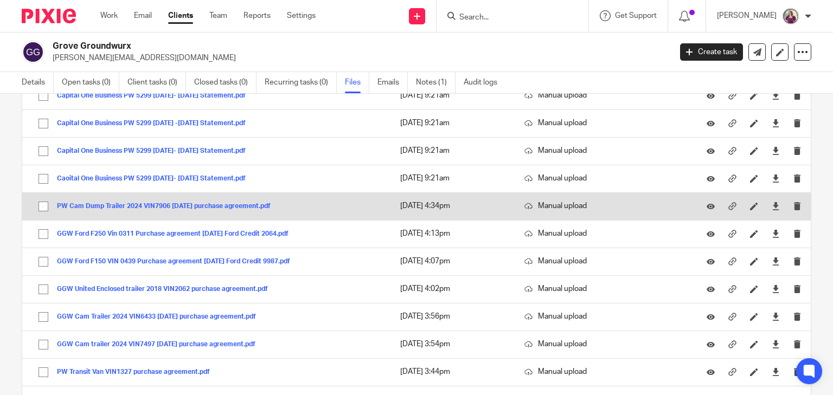
click at [210, 203] on button "PW Cam Dump Trailer 2024 VIN7906 [DATE] purchase agreement.pdf" at bounding box center [168, 207] width 222 height 8
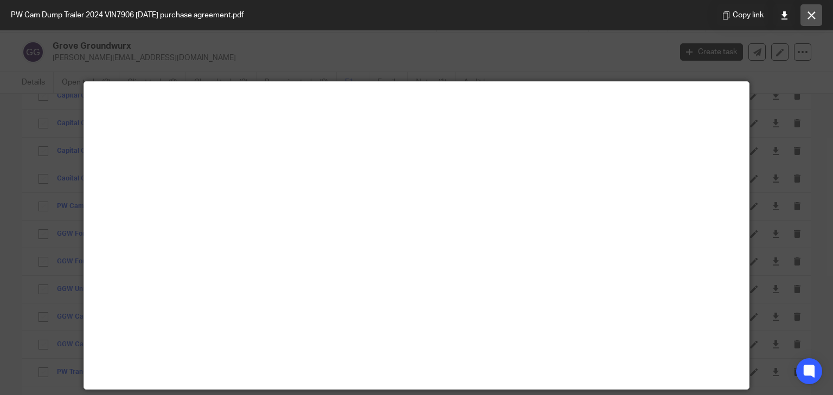
click at [812, 17] on icon at bounding box center [812, 15] width 8 height 8
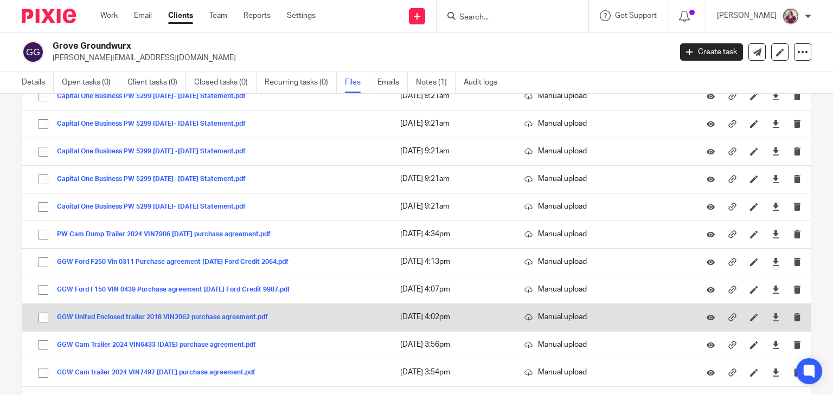
scroll to position [1207, 0]
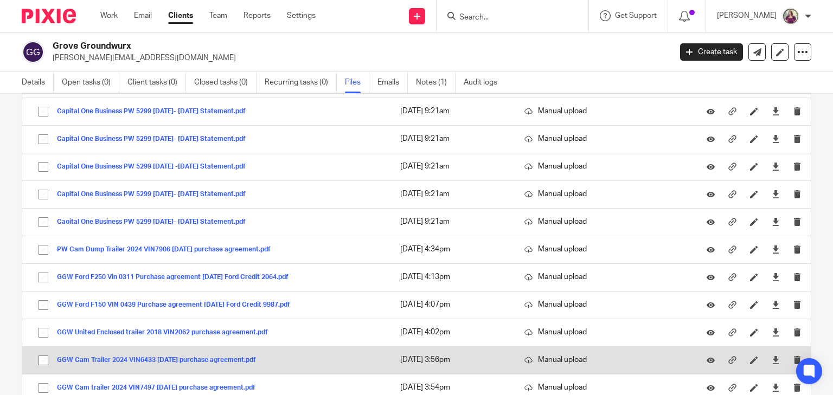
click at [184, 357] on button "GGW Cam Trailer 2024 VIN6433 [DATE] purchase agreement.pdf" at bounding box center [160, 361] width 207 height 8
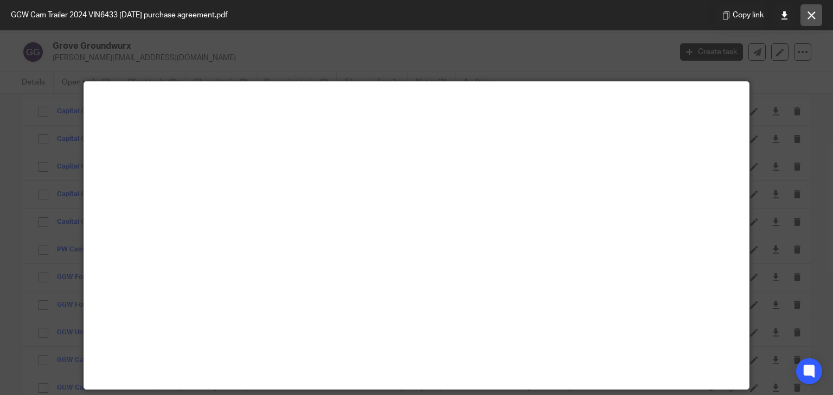
click at [804, 17] on button at bounding box center [811, 15] width 22 height 22
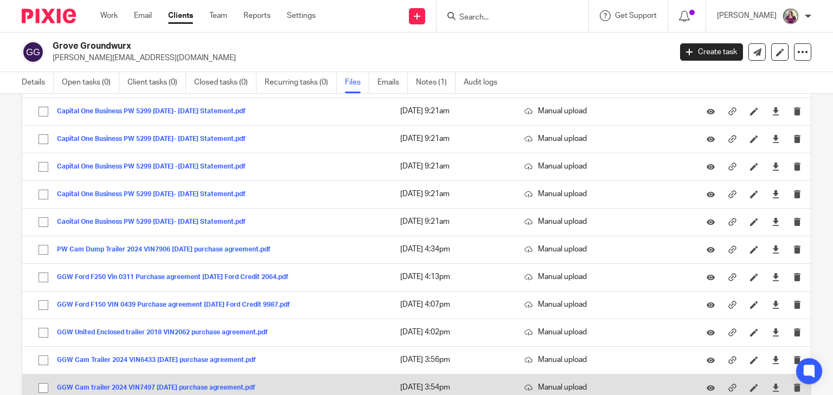
click at [146, 382] on div "GGW Cam trailer 2024 VIN7497 [DATE] purchase agreement.pdf" at bounding box center [160, 387] width 207 height 11
click at [146, 385] on button "GGW Cam trailer 2024 VIN7497 [DATE] purchase agreement.pdf" at bounding box center [160, 389] width 207 height 8
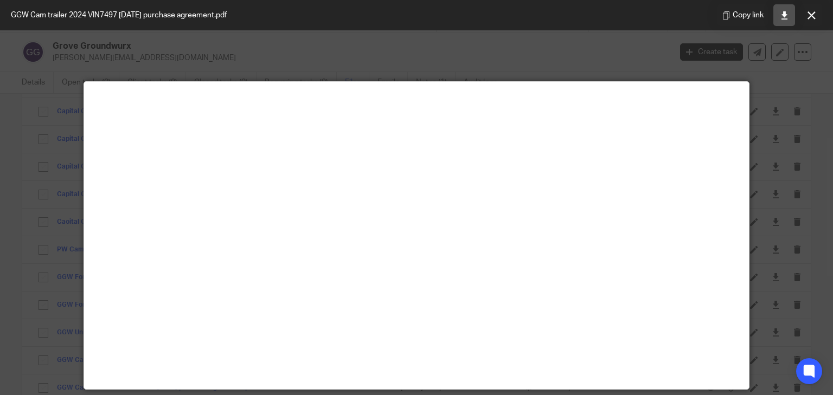
click at [785, 15] on icon at bounding box center [784, 15] width 8 height 8
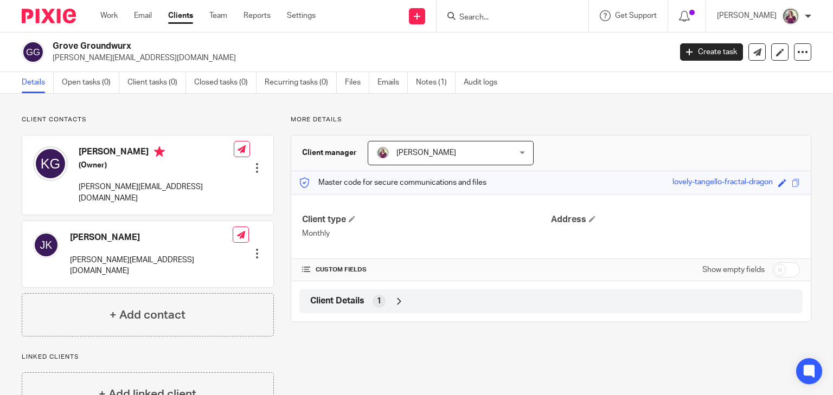
click at [493, 14] on input "Search" at bounding box center [507, 18] width 98 height 10
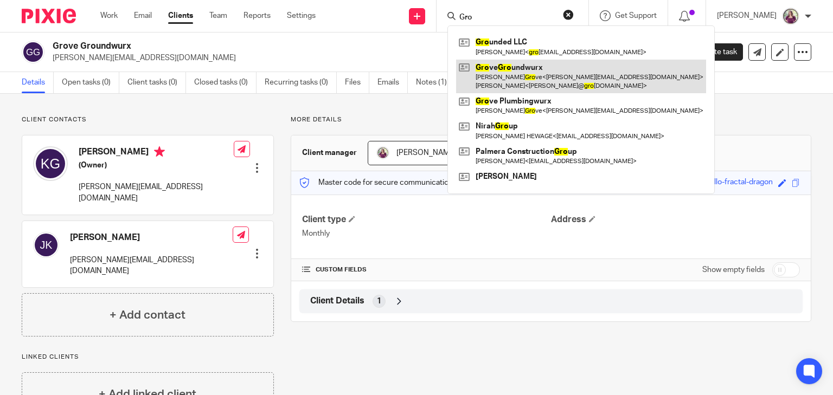
type input "Gro"
click at [553, 72] on link at bounding box center [581, 77] width 250 height 34
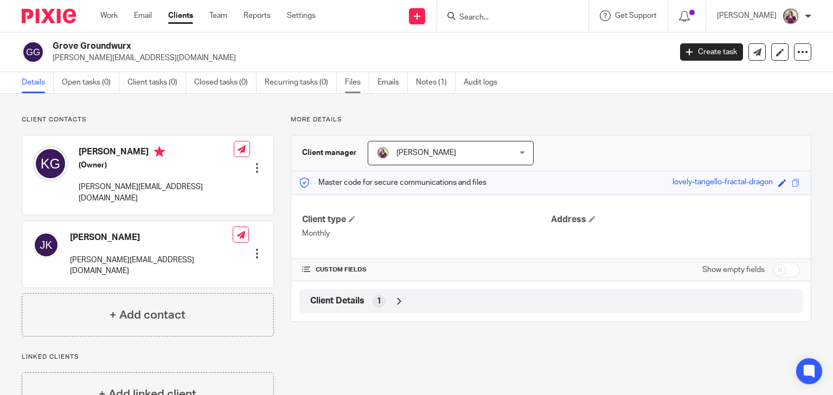
click at [353, 82] on link "Files" at bounding box center [357, 82] width 24 height 21
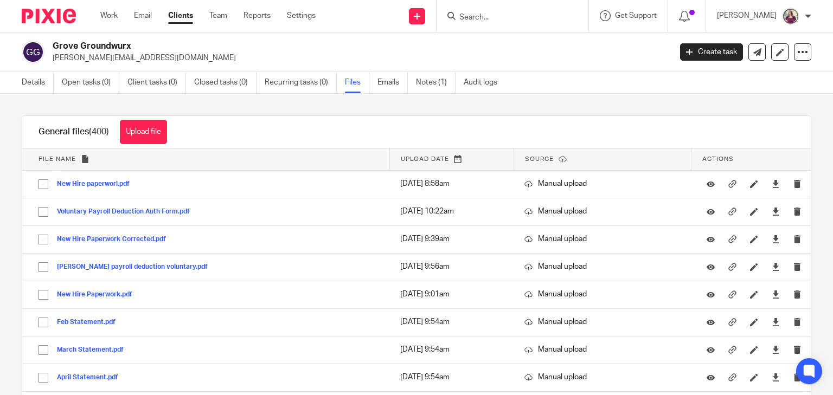
click at [503, 20] on input "Search" at bounding box center [507, 18] width 98 height 10
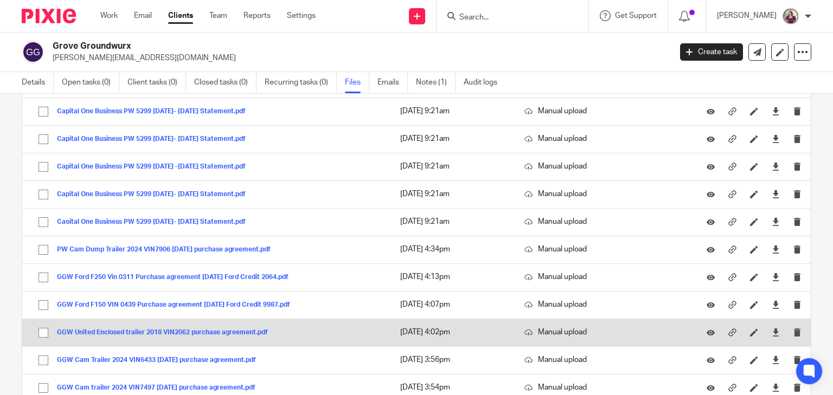
click at [126, 329] on button "GGW United Enclosed trailer 2018 VIN2062 purchase agreement.pdf" at bounding box center [166, 333] width 219 height 8
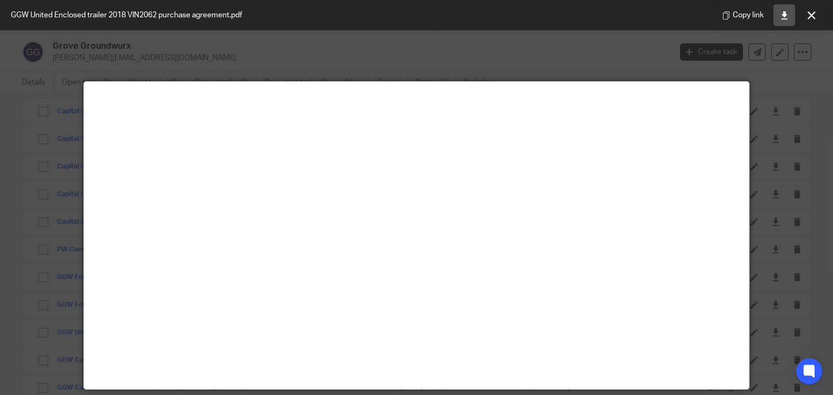
click at [779, 16] on link at bounding box center [784, 15] width 22 height 22
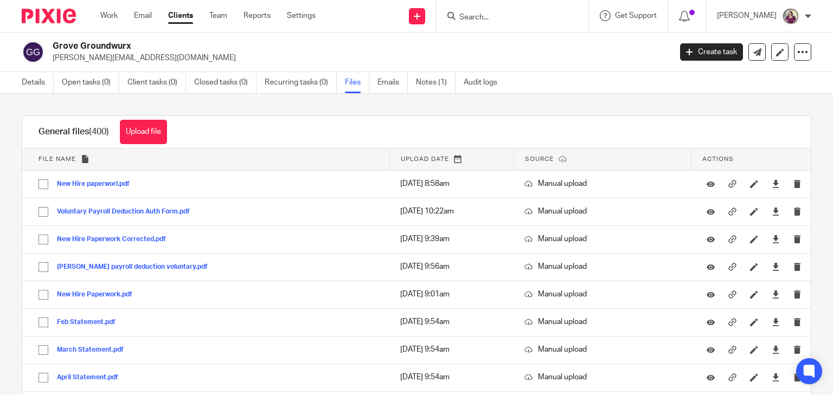
click at [551, 54] on p "[PERSON_NAME][EMAIL_ADDRESS][DOMAIN_NAME]" at bounding box center [358, 58] width 611 height 11
click at [540, 51] on div "Grove Groundwurx kelly@insurancefromhometown.com" at bounding box center [358, 52] width 611 height 23
click at [553, 59] on p "[PERSON_NAME][EMAIL_ADDRESS][DOMAIN_NAME]" at bounding box center [358, 58] width 611 height 11
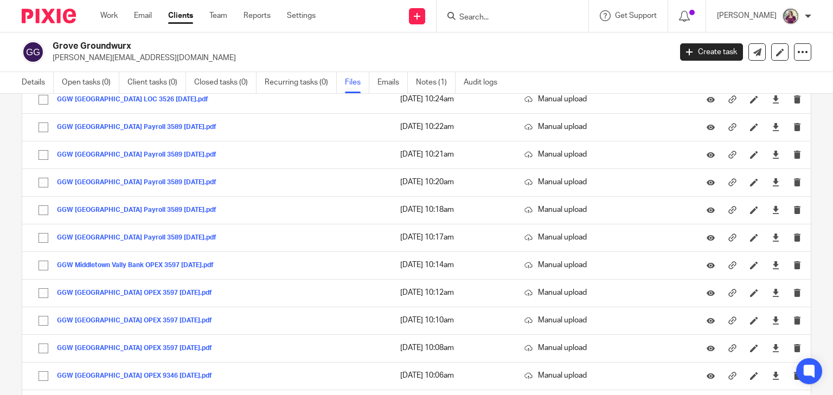
scroll to position [7709, 0]
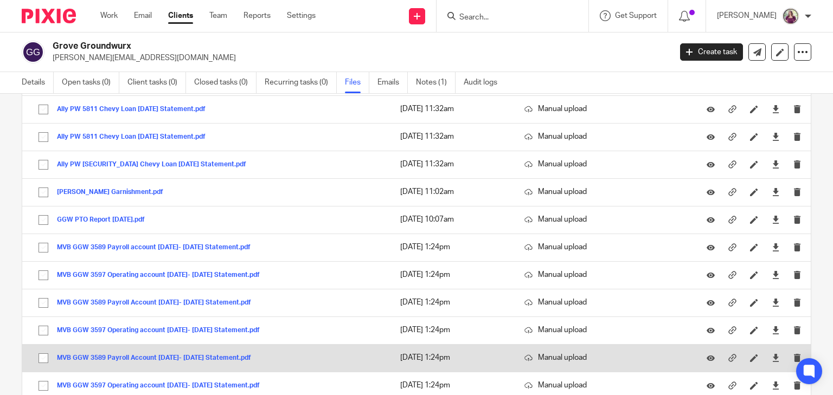
click at [200, 353] on div "MVB GGW 3589 Payroll Account [DATE]- [DATE] Statement.pdf" at bounding box center [158, 358] width 202 height 11
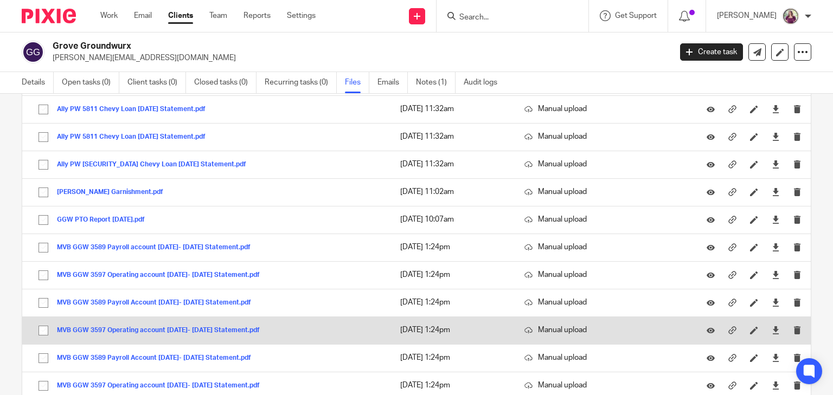
click at [209, 327] on button "MVB GGW 3597 Operating account [DATE]- [DATE] Statement.pdf" at bounding box center [162, 331] width 211 height 8
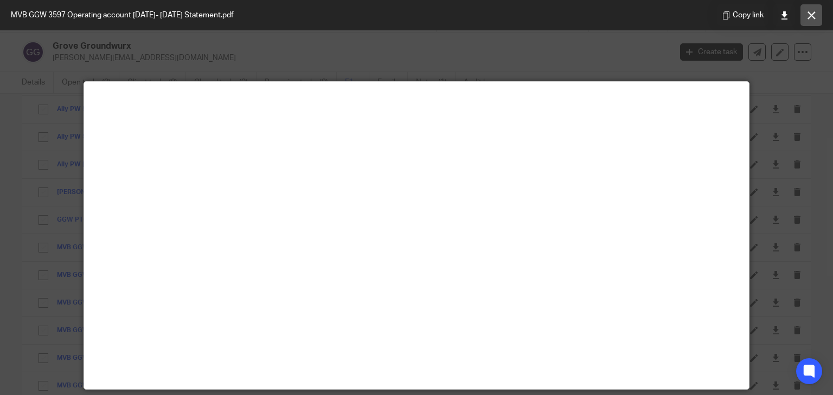
click at [812, 14] on icon at bounding box center [812, 15] width 8 height 8
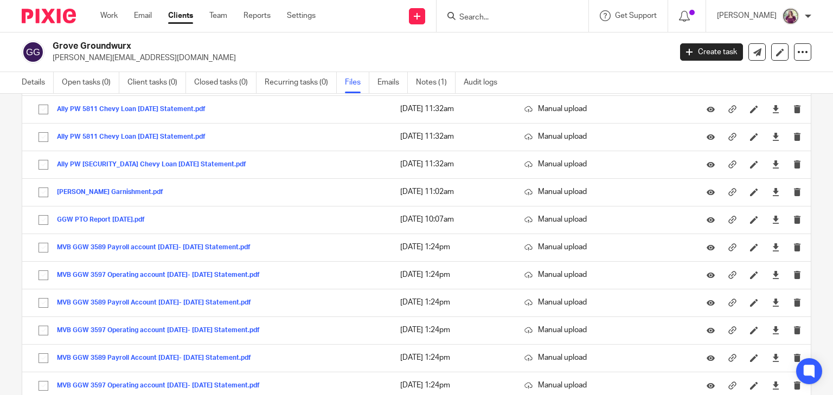
scroll to position [7874, 0]
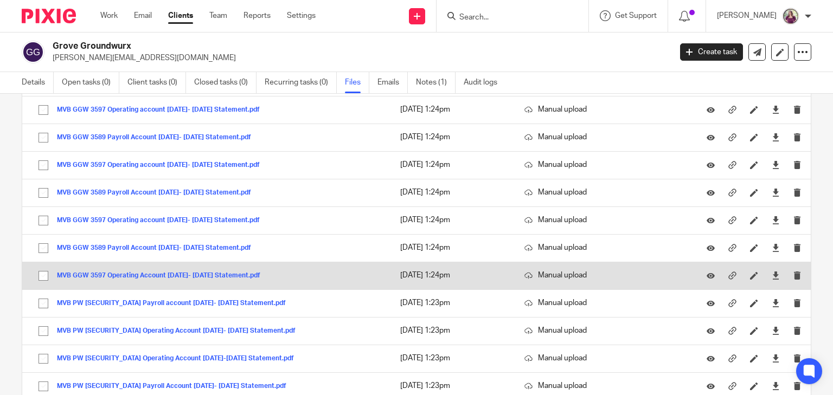
click at [148, 272] on button "MVB GGW 3597 Operating Account [DATE]- [DATE] Statement.pdf" at bounding box center [163, 276] width 212 height 8
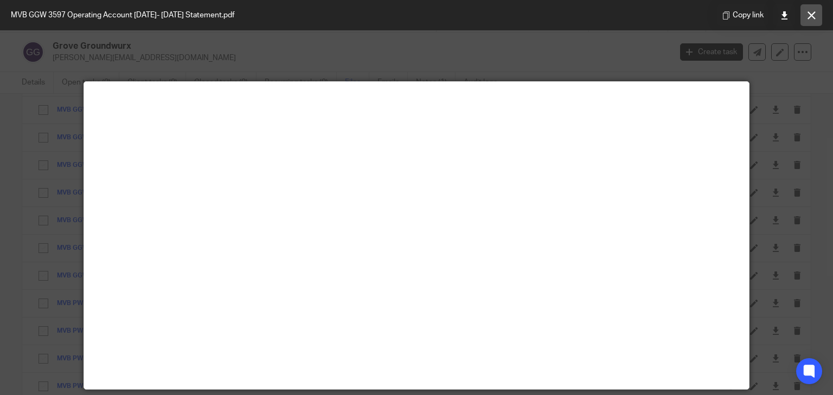
click at [809, 17] on icon at bounding box center [812, 15] width 8 height 8
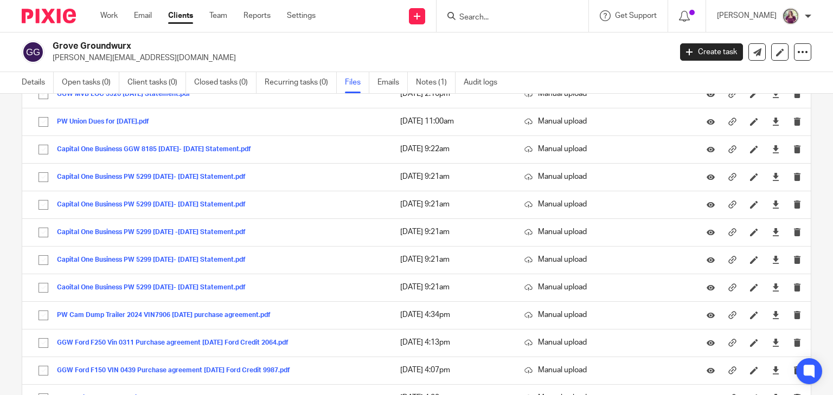
scroll to position [1184, 0]
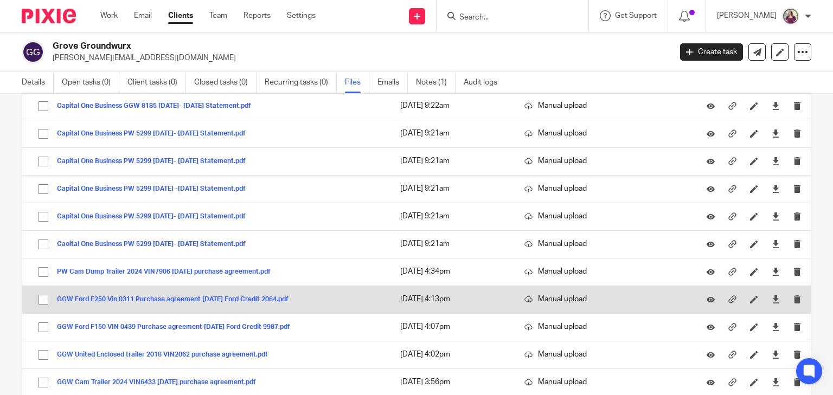
click at [122, 296] on button "GGW Ford F250 Vin 0311 Purchase agreement [DATE] Ford Credit 2064.pdf" at bounding box center [177, 300] width 240 height 8
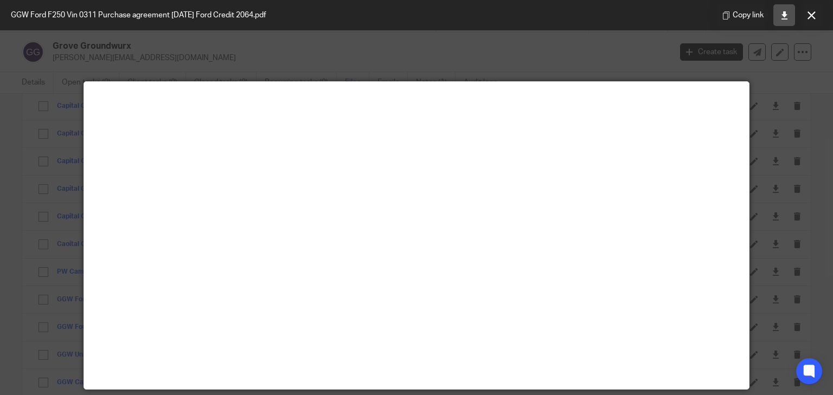
click at [789, 14] on link at bounding box center [784, 15] width 22 height 22
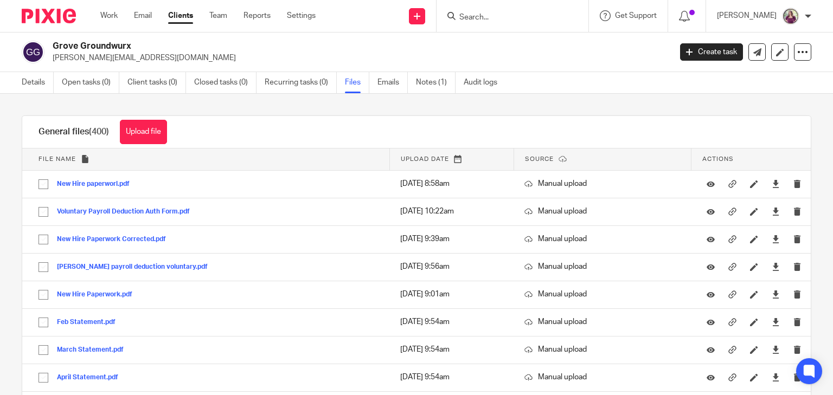
click at [525, 61] on p "[PERSON_NAME][EMAIL_ADDRESS][DOMAIN_NAME]" at bounding box center [358, 58] width 611 height 11
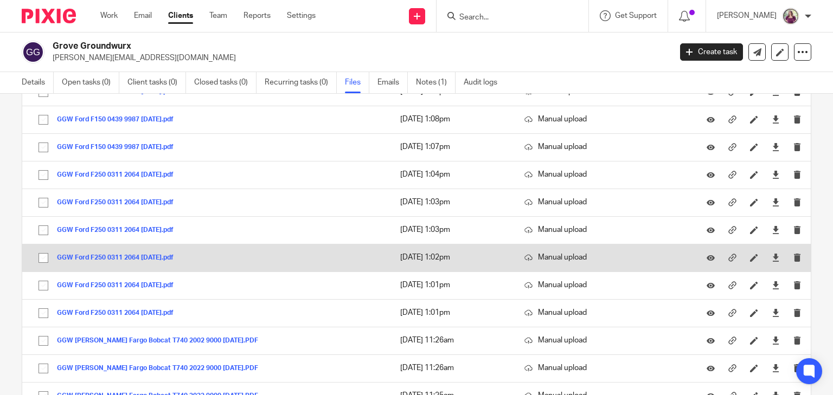
scroll to position [2368, 0]
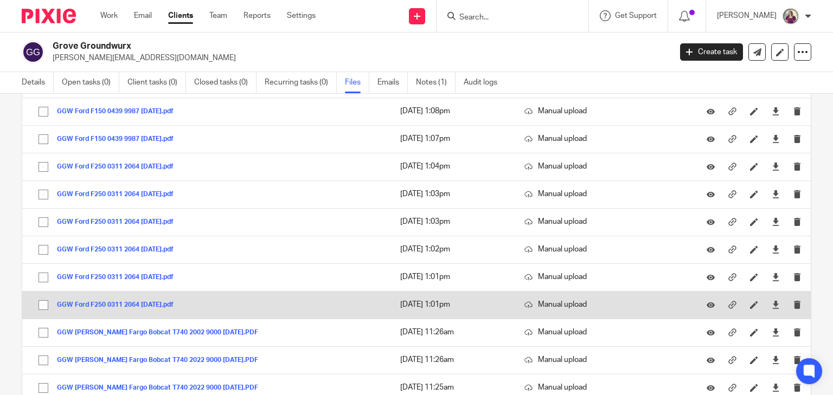
click at [130, 302] on button "GGW Ford F250 0311 2064 [DATE].pdf" at bounding box center [119, 306] width 125 height 8
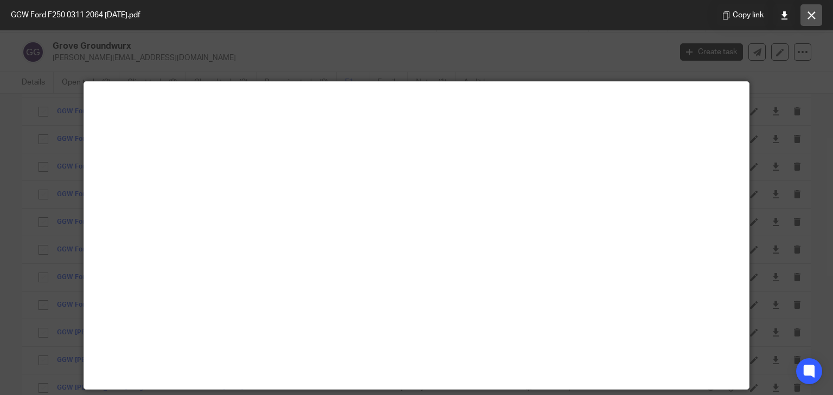
click at [811, 16] on icon at bounding box center [812, 15] width 8 height 8
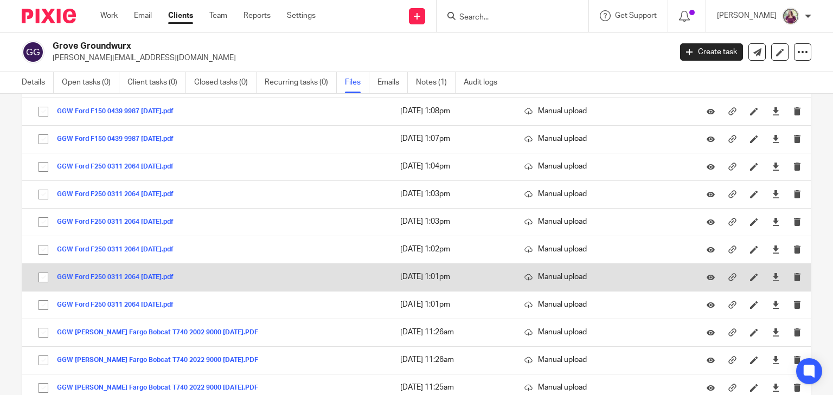
click at [152, 274] on button "GGW Ford F250 0311 2064 [DATE].pdf" at bounding box center [119, 278] width 125 height 8
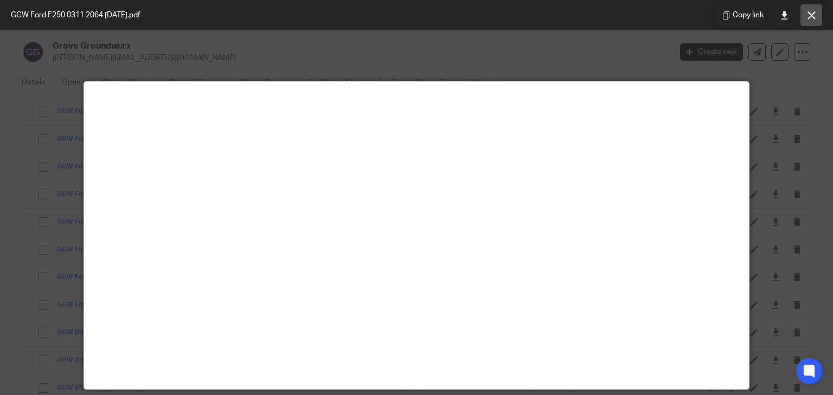
click at [806, 20] on button at bounding box center [811, 15] width 22 height 22
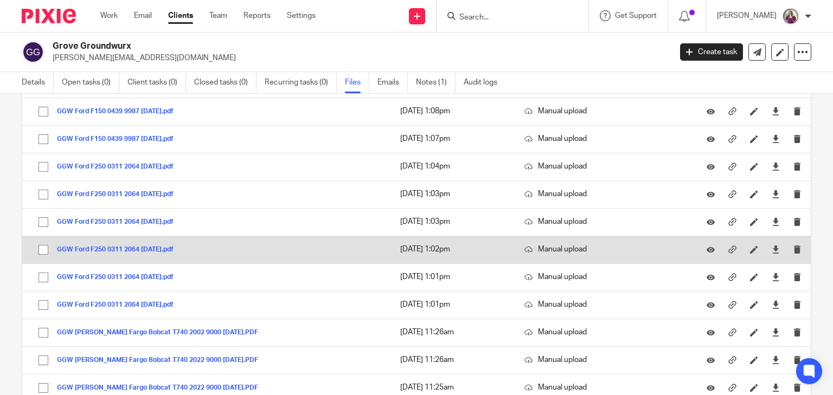
click at [166, 246] on button "GGW Ford F250 0311 2064 [DATE].pdf" at bounding box center [119, 250] width 125 height 8
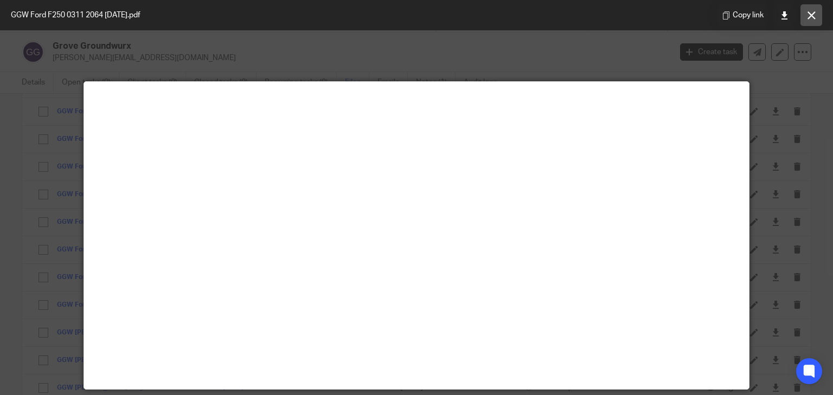
click at [809, 17] on icon at bounding box center [812, 15] width 8 height 8
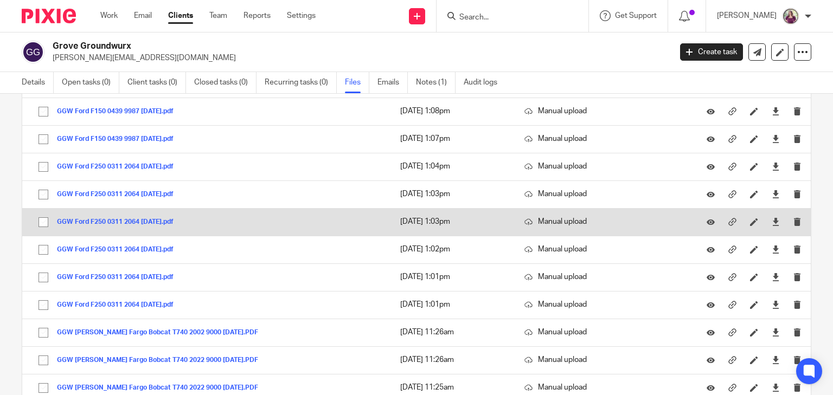
click at [182, 216] on div "GGW Ford F250 0311 2064 [DATE].pdf" at bounding box center [119, 221] width 125 height 11
click at [182, 219] on button "GGW Ford F250 0311 2064 [DATE].pdf" at bounding box center [119, 223] width 125 height 8
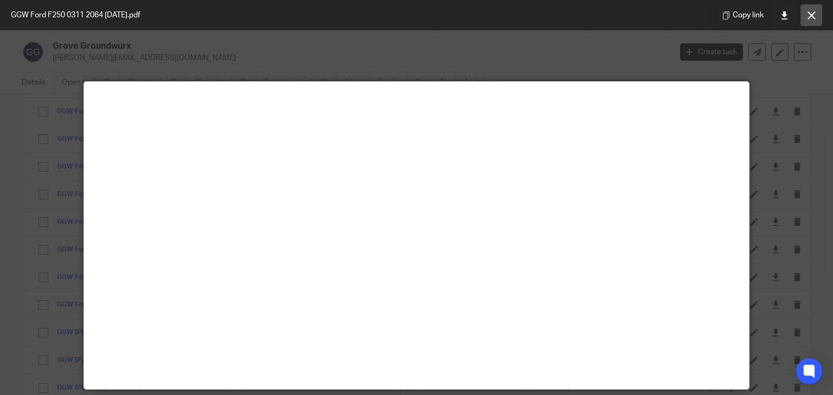
click at [813, 17] on icon at bounding box center [812, 15] width 8 height 8
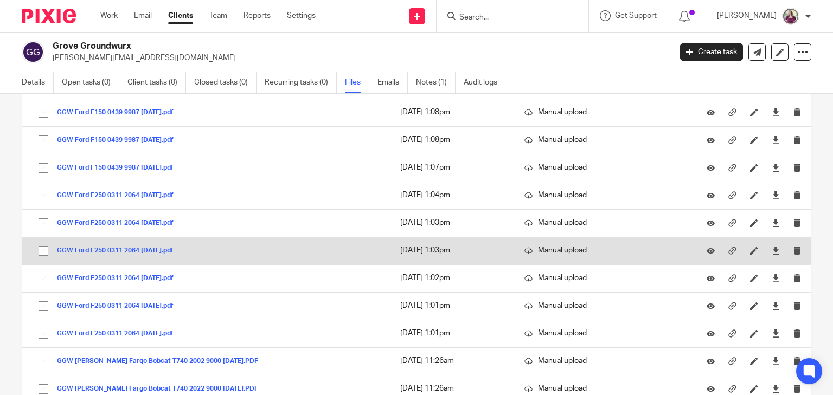
scroll to position [2325, 0]
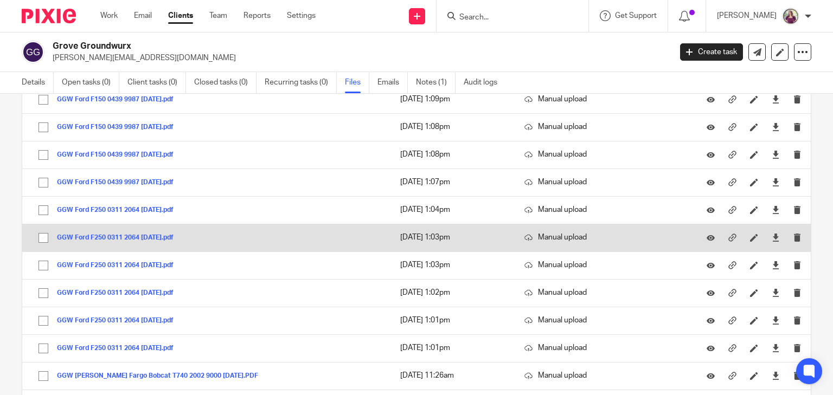
click at [177, 234] on button "GGW Ford F250 0311 2064 [DATE].pdf" at bounding box center [119, 238] width 125 height 8
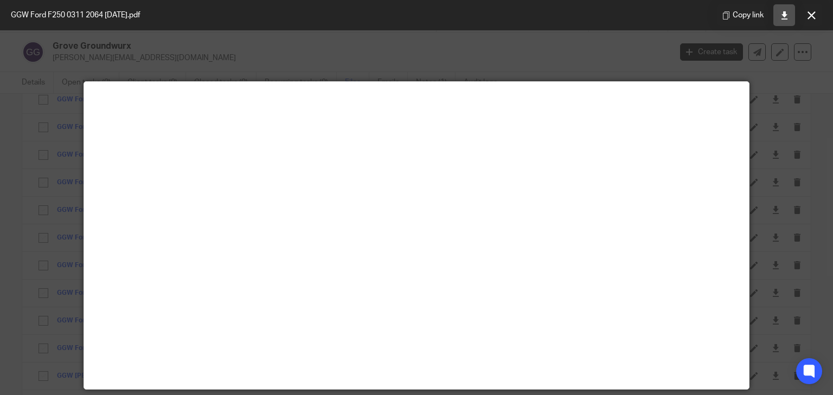
click at [784, 17] on icon at bounding box center [784, 15] width 8 height 8
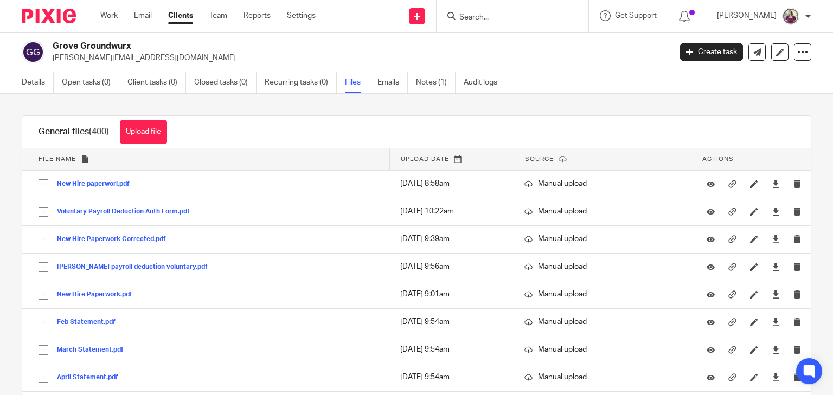
click at [539, 57] on p "[PERSON_NAME][EMAIL_ADDRESS][DOMAIN_NAME]" at bounding box center [358, 58] width 611 height 11
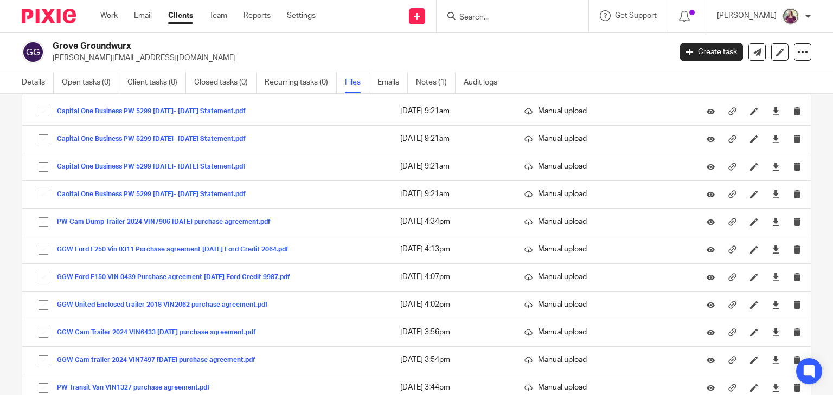
scroll to position [2282, 0]
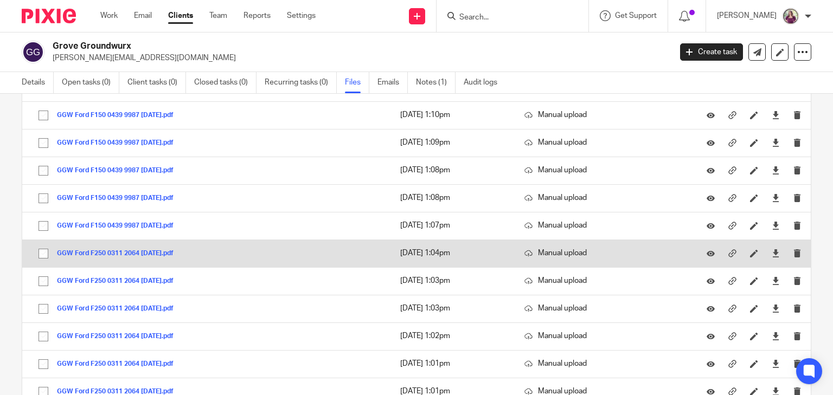
click at [182, 250] on button "GGW Ford F250 0311 2064 [DATE].pdf" at bounding box center [119, 254] width 125 height 8
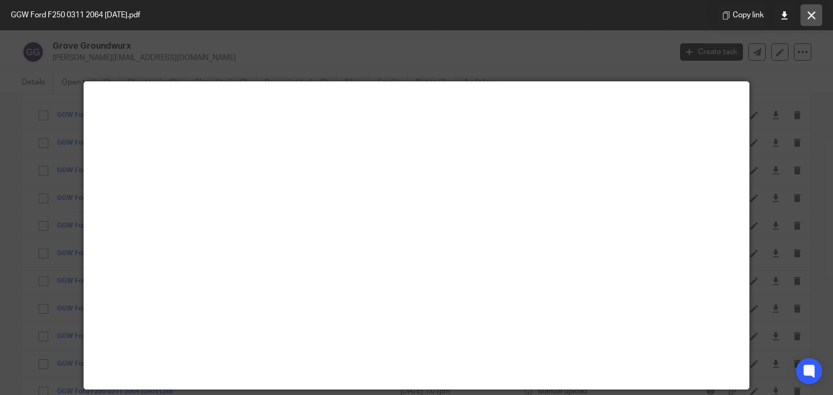
click at [811, 20] on button at bounding box center [811, 15] width 22 height 22
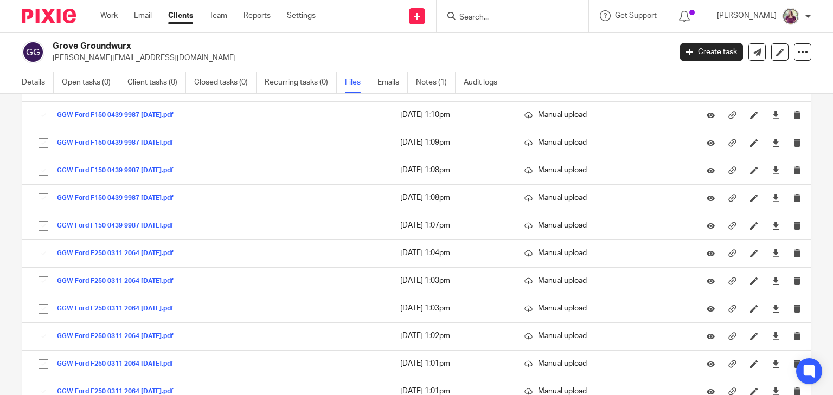
click at [338, 50] on h2 "Grove Groundwurx" at bounding box center [297, 46] width 489 height 11
click at [409, 55] on p "[PERSON_NAME][EMAIL_ADDRESS][DOMAIN_NAME]" at bounding box center [358, 58] width 611 height 11
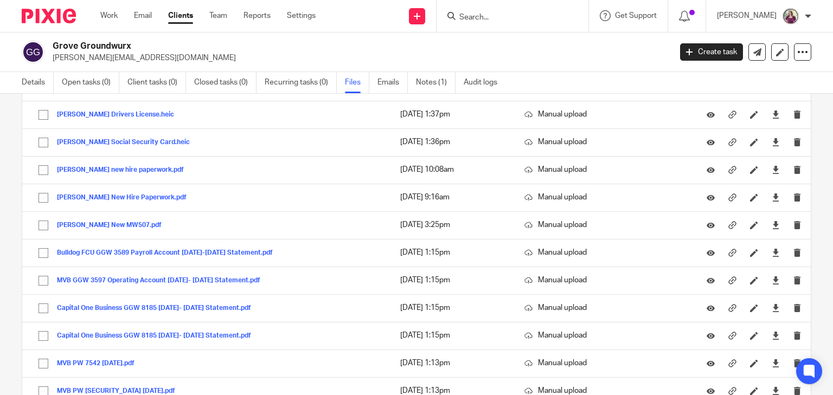
scroll to position [10491, 0]
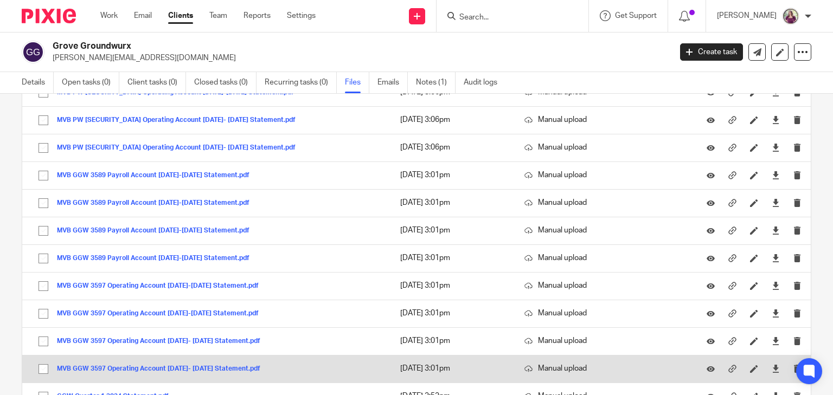
click at [200, 366] on button "MVB GGW 3597 Operating Account [DATE]- [DATE] Statement.pdf" at bounding box center [163, 370] width 212 height 8
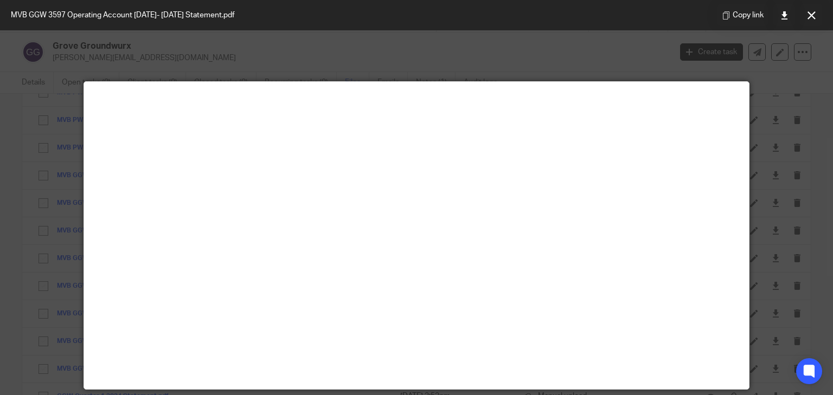
scroll to position [76, 0]
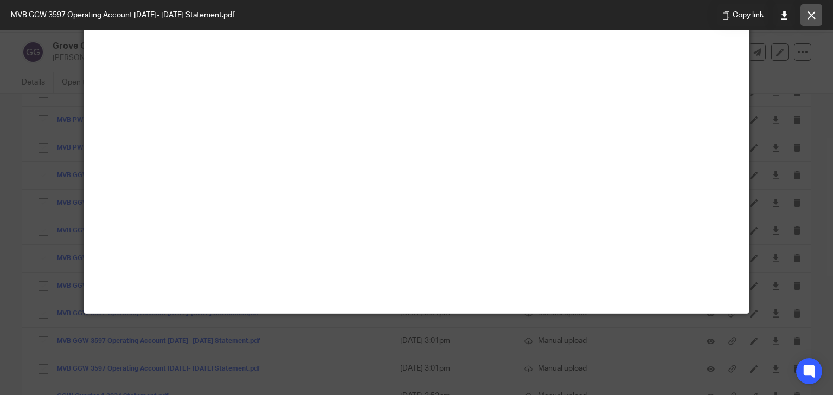
click at [811, 16] on icon at bounding box center [812, 15] width 8 height 8
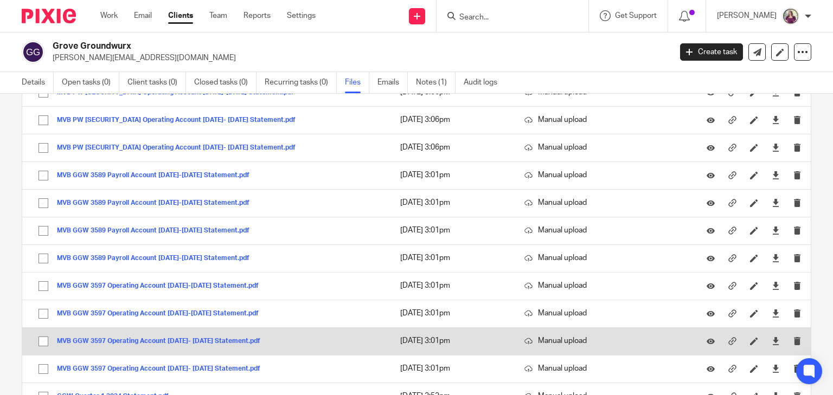
click at [198, 338] on button "MVB GGW 3597 Operating Account [DATE]- [DATE] Statement.pdf" at bounding box center [163, 342] width 212 height 8
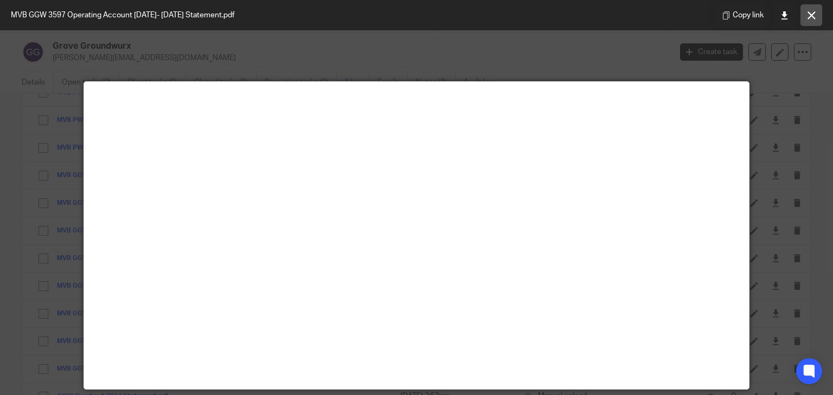
click at [809, 20] on button at bounding box center [811, 15] width 22 height 22
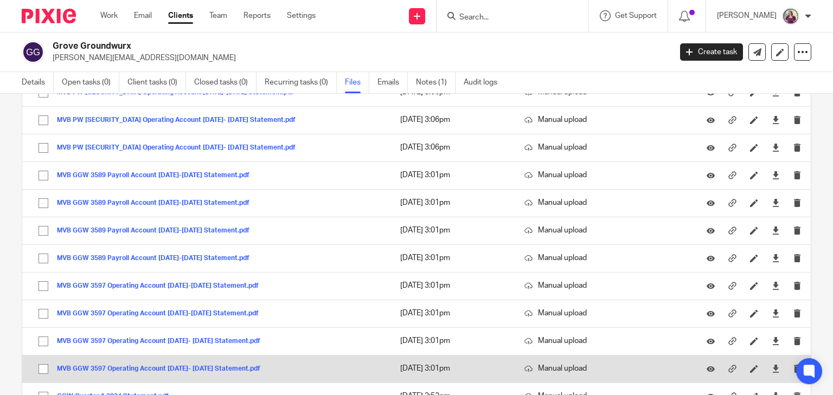
click at [185, 366] on button "MVB GGW 3597 Operating Account [DATE]- [DATE] Statement.pdf" at bounding box center [163, 370] width 212 height 8
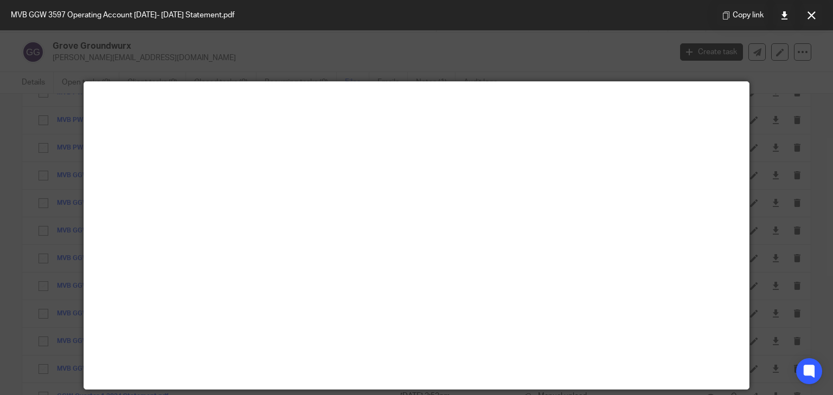
click at [805, 20] on button at bounding box center [811, 15] width 22 height 22
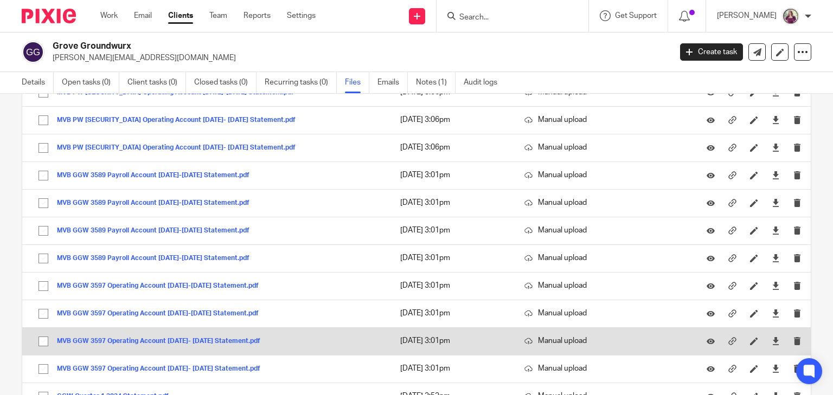
click at [163, 338] on button "MVB GGW 3597 Operating Account [DATE]- [DATE] Statement.pdf" at bounding box center [163, 342] width 212 height 8
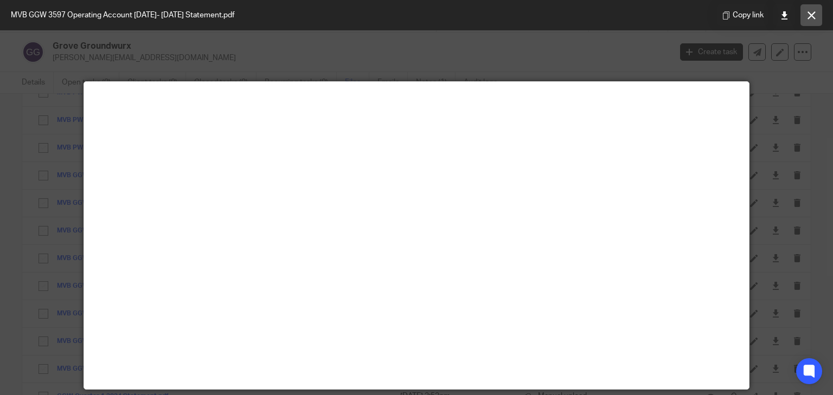
click at [811, 21] on button at bounding box center [811, 15] width 22 height 22
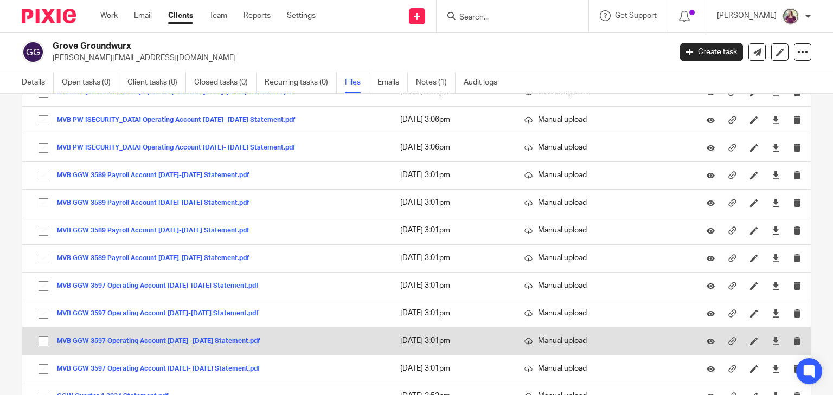
click at [183, 338] on button "MVB GGW 3597 Operating Account [DATE]- [DATE] Statement.pdf" at bounding box center [163, 342] width 212 height 8
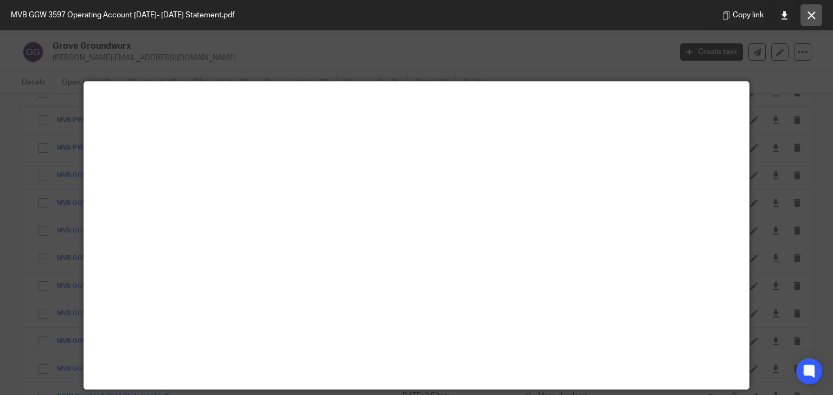
click at [821, 13] on button at bounding box center [811, 15] width 22 height 22
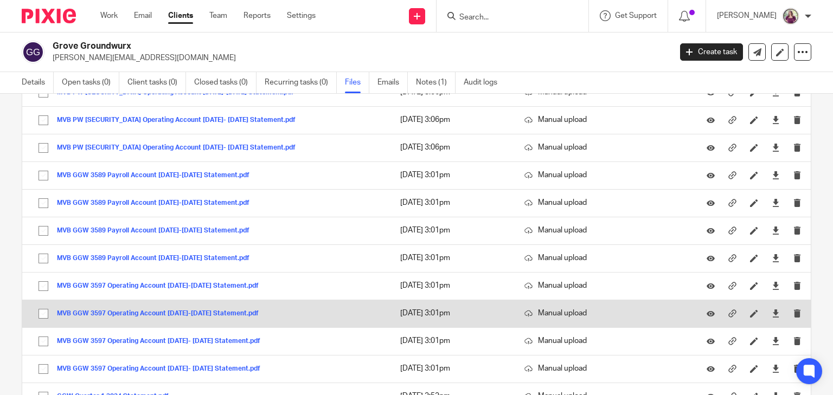
click at [205, 310] on button "MVB GGW 3597 Operating Account [DATE]-[DATE] Statement.pdf" at bounding box center [162, 314] width 210 height 8
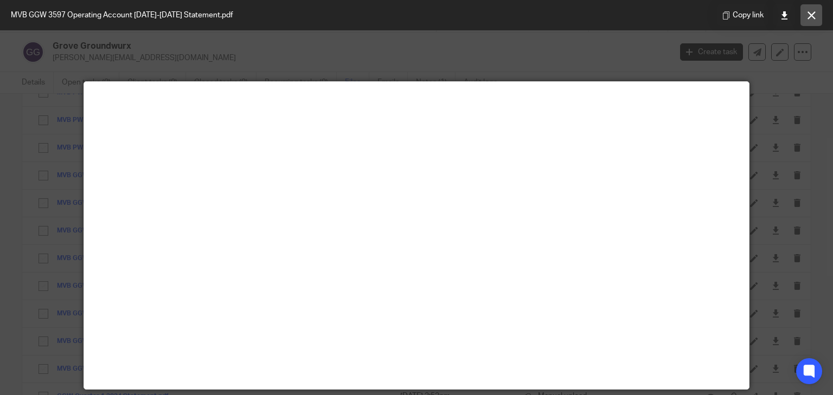
click at [809, 12] on icon at bounding box center [812, 15] width 8 height 8
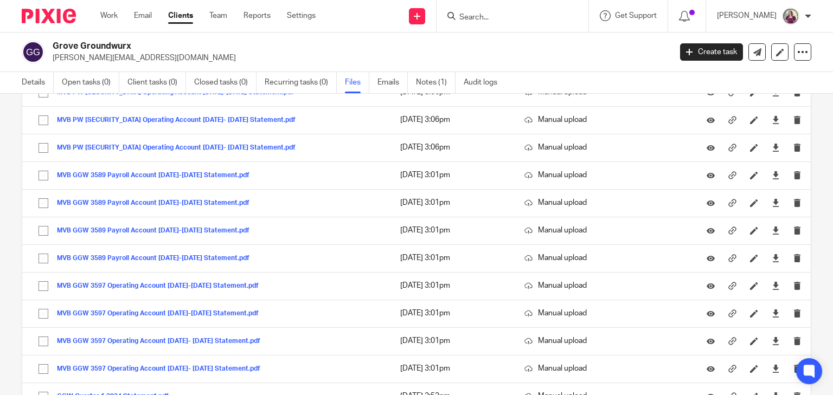
scroll to position [9169, 0]
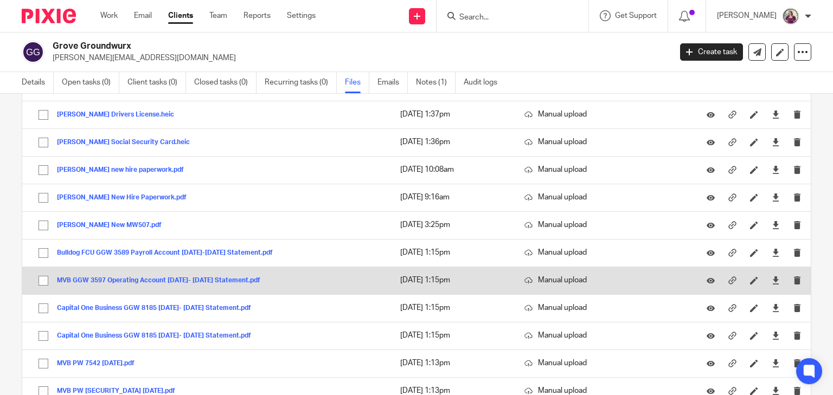
click at [234, 277] on button "MVB GGW 3597 Operating Account [DATE]- [DATE] Statement.pdf" at bounding box center [163, 281] width 212 height 8
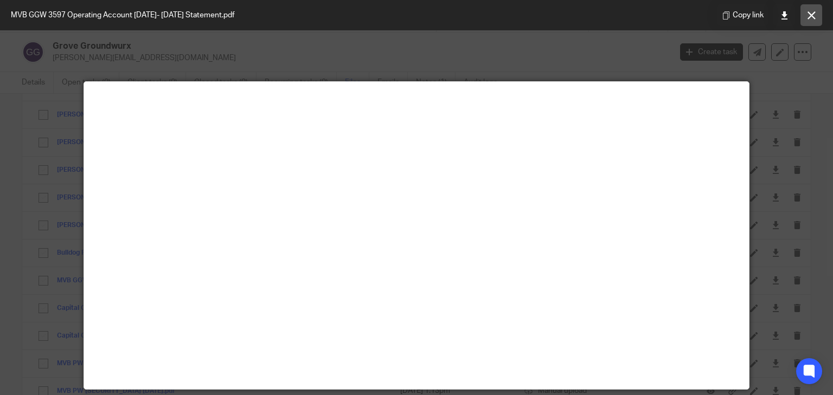
click at [813, 16] on icon at bounding box center [812, 15] width 8 height 8
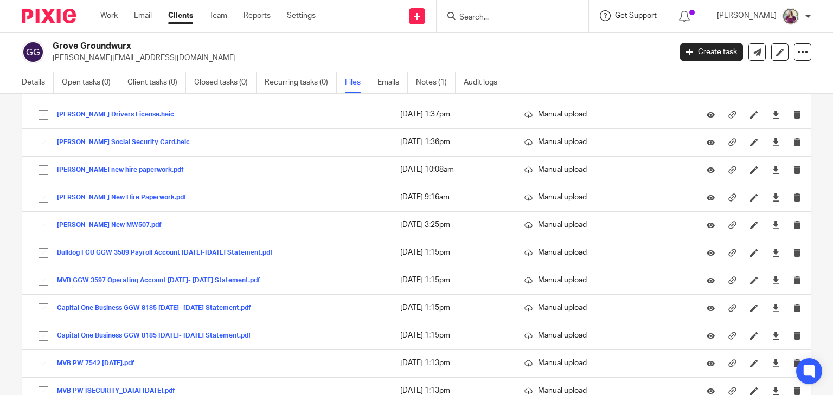
scroll to position [7874, 0]
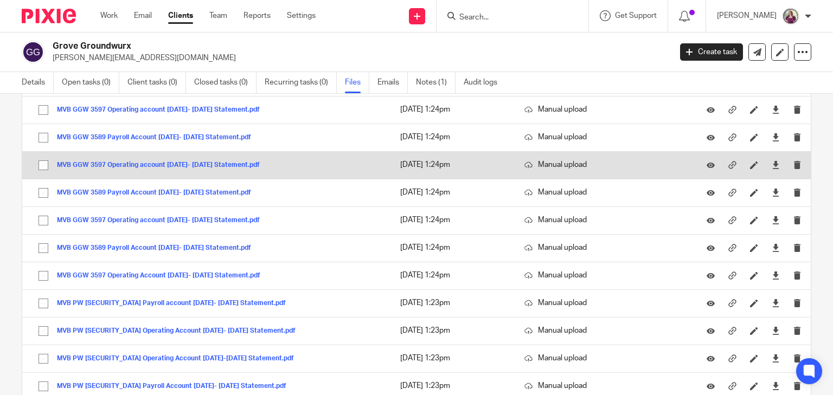
click at [221, 162] on button "MVB GGW 3597 Operating account [DATE]- [DATE] Statement.pdf" at bounding box center [162, 166] width 211 height 8
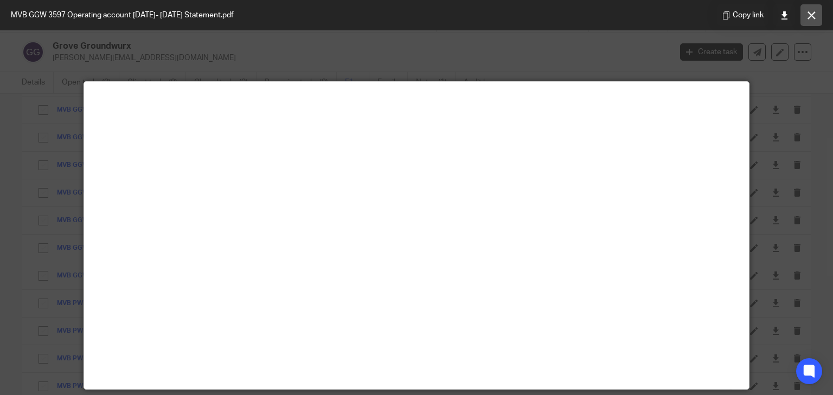
click at [809, 19] on icon at bounding box center [812, 15] width 8 height 8
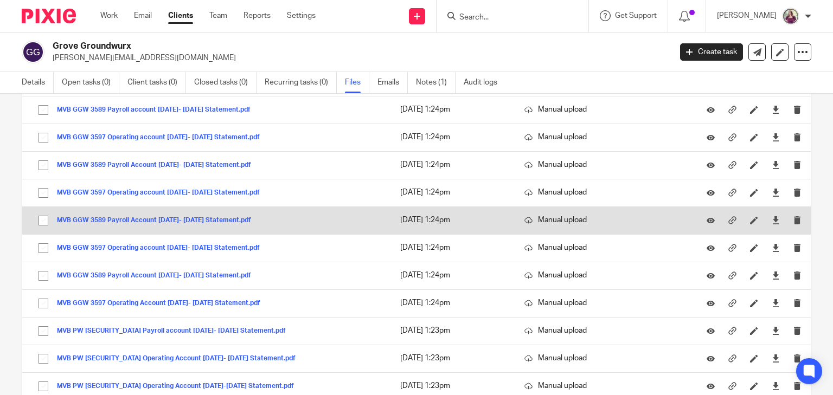
scroll to position [7831, 0]
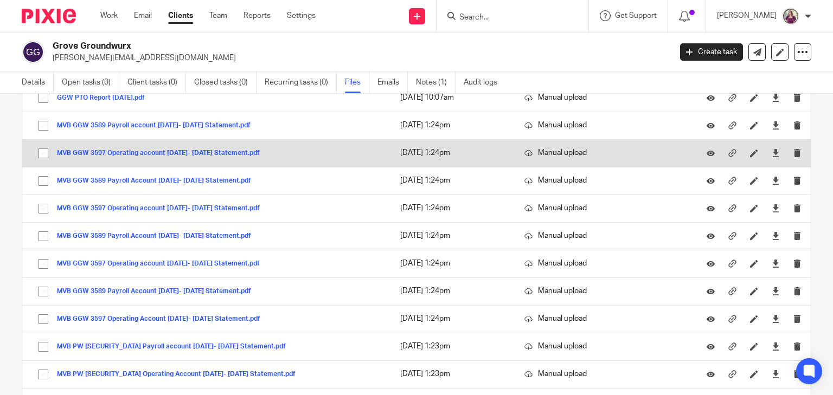
click at [225, 139] on td "MVB GGW 3597 Operating account [DATE]- [DATE] Statement.pdf MVB GGW 3597 Operat…" at bounding box center [205, 153] width 367 height 28
click at [229, 150] on button "MVB GGW 3597 Operating account [DATE]- [DATE] Statement.pdf" at bounding box center [162, 154] width 211 height 8
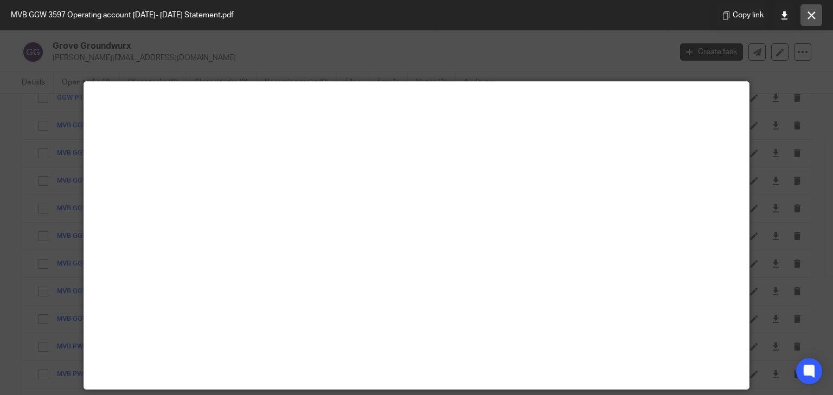
click at [811, 18] on icon at bounding box center [812, 15] width 8 height 8
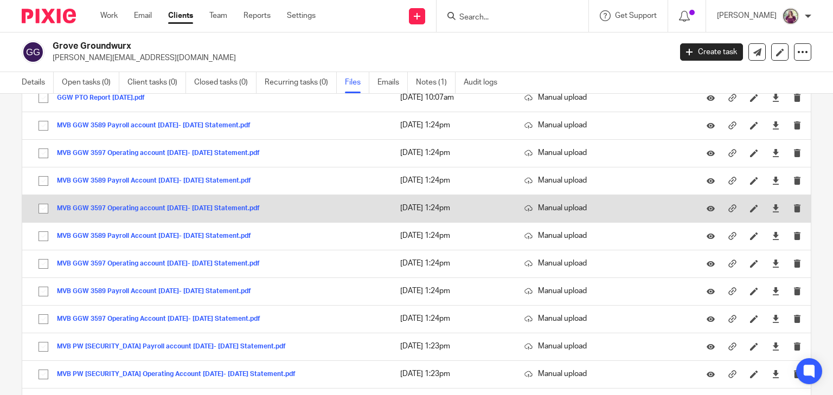
click at [169, 195] on td "MVB GGW 3597 Operating account [DATE]- [DATE] Statement.pdf MVB GGW 3597 Operat…" at bounding box center [205, 209] width 367 height 28
click at [172, 205] on button "MVB GGW 3597 Operating account [DATE]- [DATE] Statement.pdf" at bounding box center [162, 209] width 211 height 8
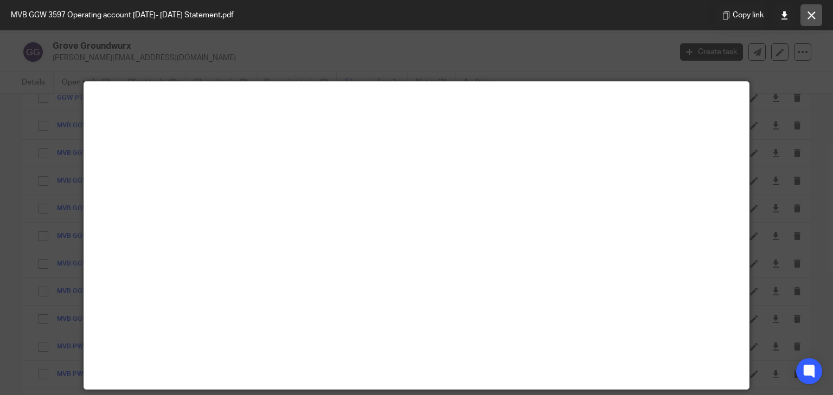
click at [814, 16] on icon at bounding box center [812, 15] width 8 height 8
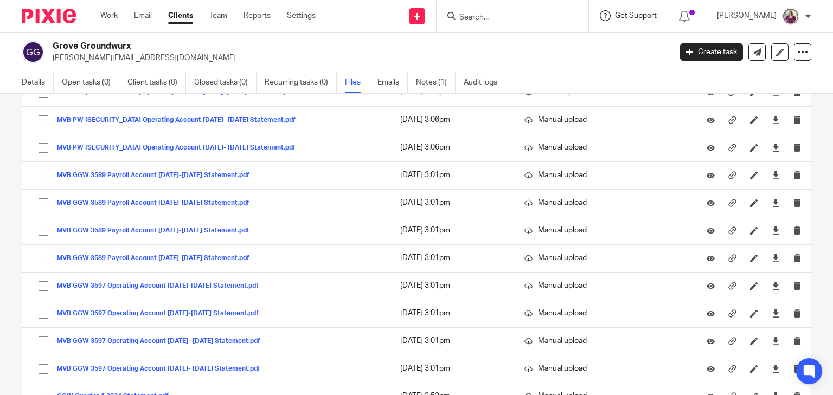
scroll to position [5312, 0]
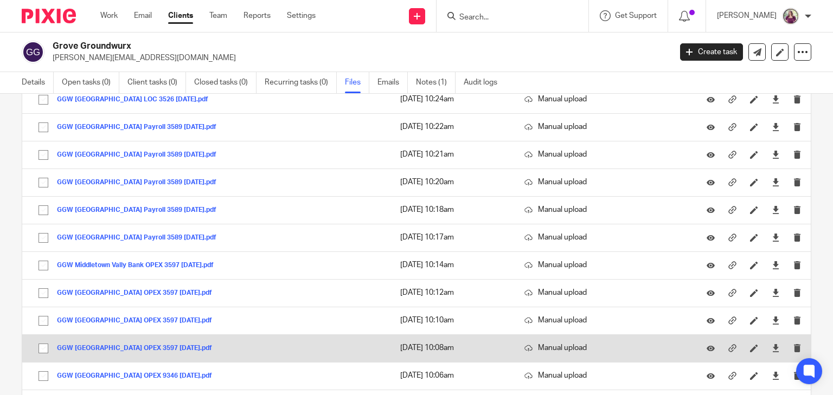
click at [160, 345] on button "GGW [GEOGRAPHIC_DATA] OPEX 3597 [DATE].pdf" at bounding box center [138, 349] width 163 height 8
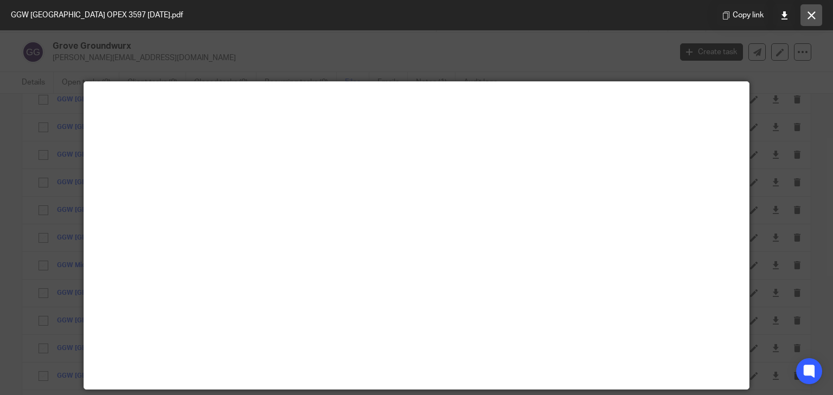
click at [815, 20] on button at bounding box center [811, 15] width 22 height 22
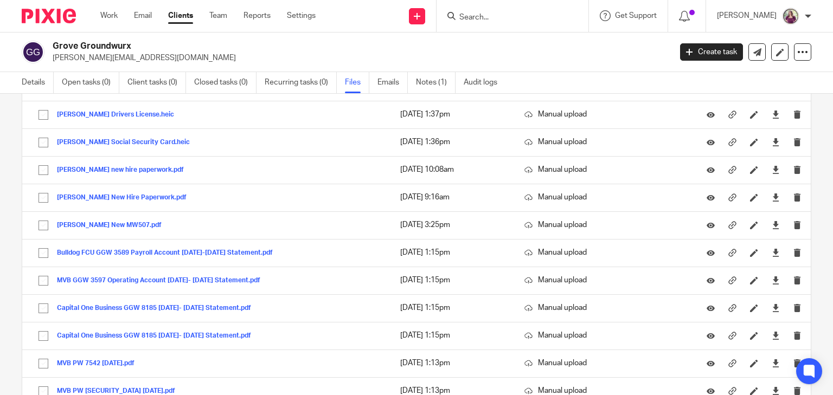
scroll to position [7874, 0]
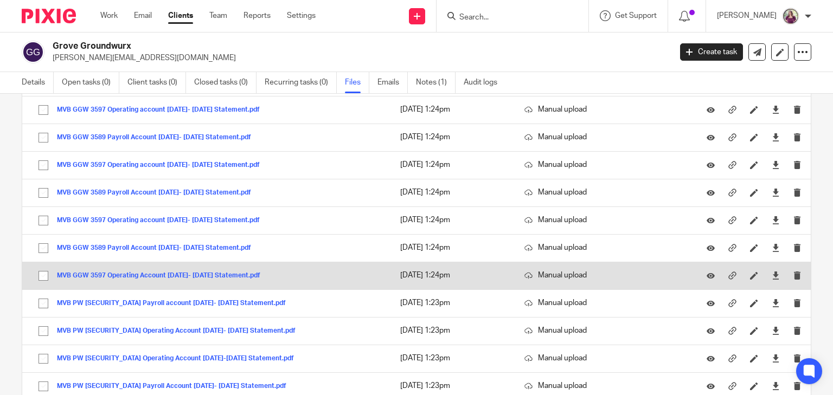
click at [144, 272] on button "MVB GGW 3597 Operating Account [DATE]- [DATE] Statement.pdf" at bounding box center [163, 276] width 212 height 8
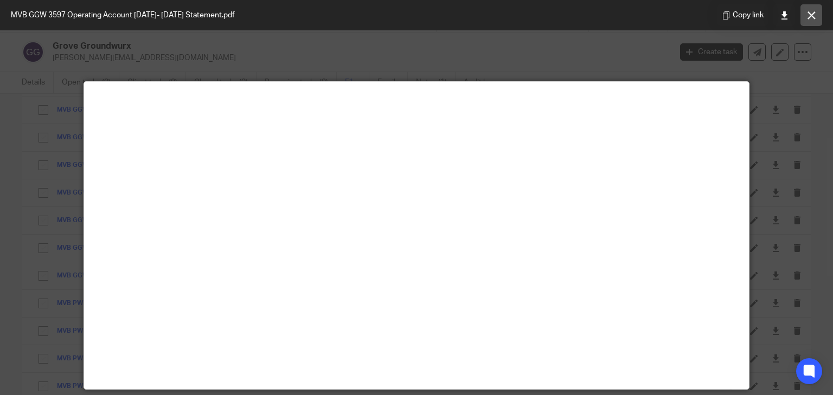
click at [816, 18] on button at bounding box center [811, 15] width 22 height 22
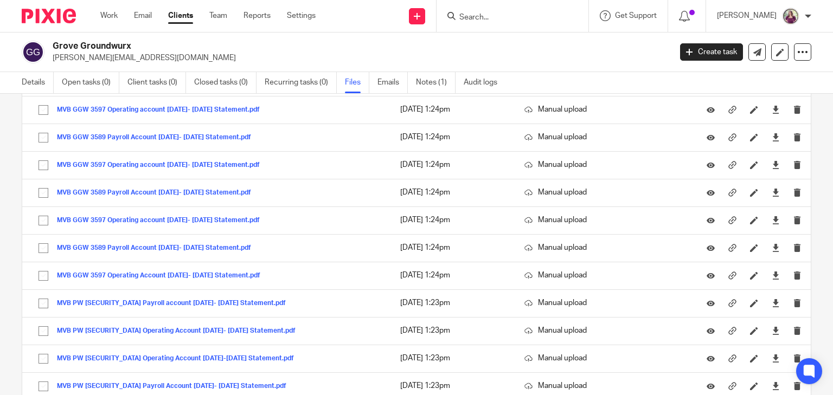
click at [559, 56] on p "[PERSON_NAME][EMAIL_ADDRESS][DOMAIN_NAME]" at bounding box center [358, 58] width 611 height 11
click at [560, 54] on p "[PERSON_NAME][EMAIL_ADDRESS][DOMAIN_NAME]" at bounding box center [358, 58] width 611 height 11
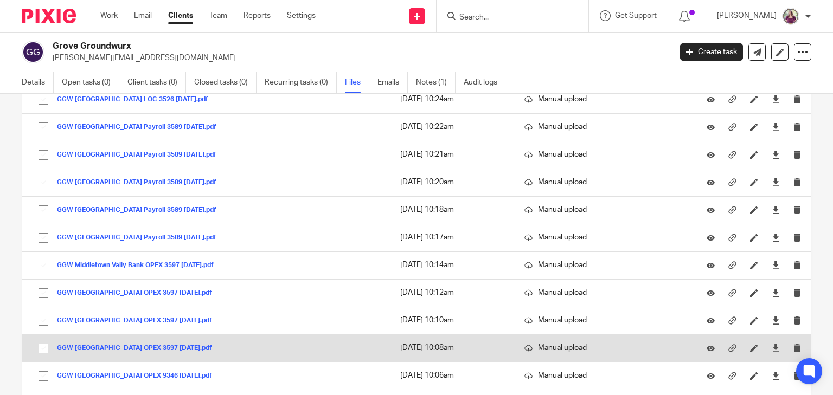
click at [189, 345] on button "GGW [GEOGRAPHIC_DATA] OPEX 3597 [DATE].pdf" at bounding box center [138, 349] width 163 height 8
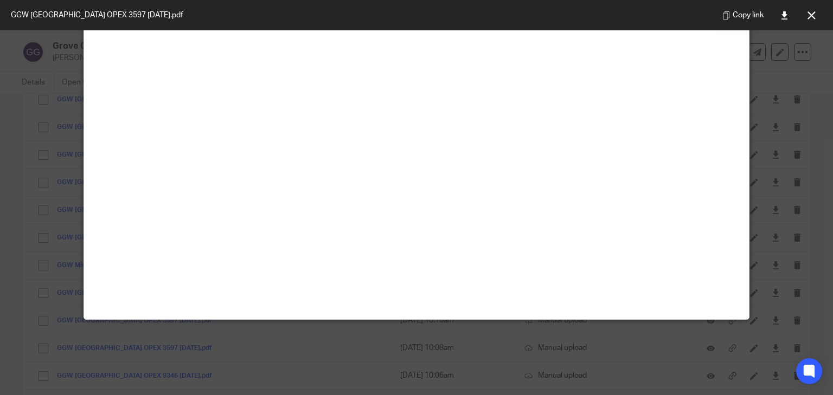
scroll to position [76, 0]
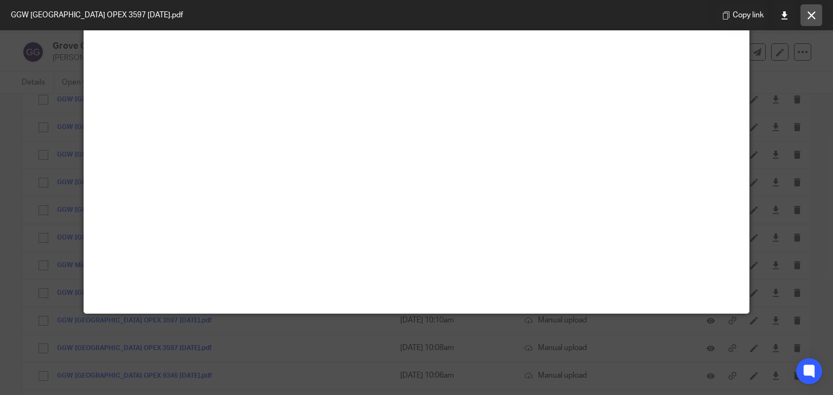
click at [816, 15] on button at bounding box center [811, 15] width 22 height 22
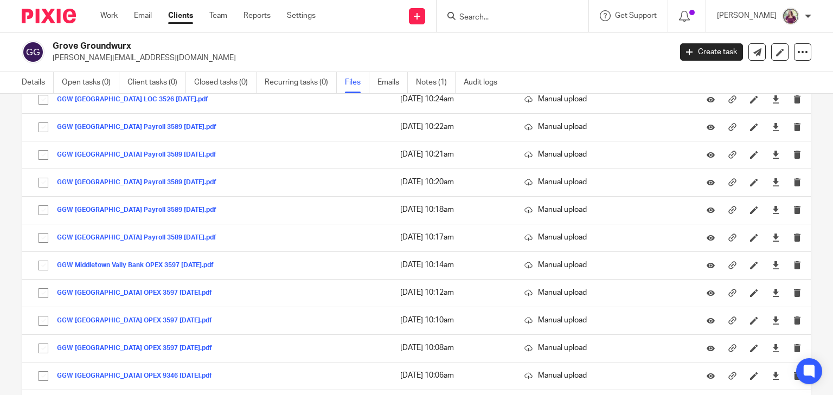
click at [469, 54] on p "[PERSON_NAME][EMAIL_ADDRESS][DOMAIN_NAME]" at bounding box center [358, 58] width 611 height 11
click at [625, 46] on div "Grove Groundwurx [PERSON_NAME][EMAIL_ADDRESS][DOMAIN_NAME]" at bounding box center [358, 52] width 611 height 23
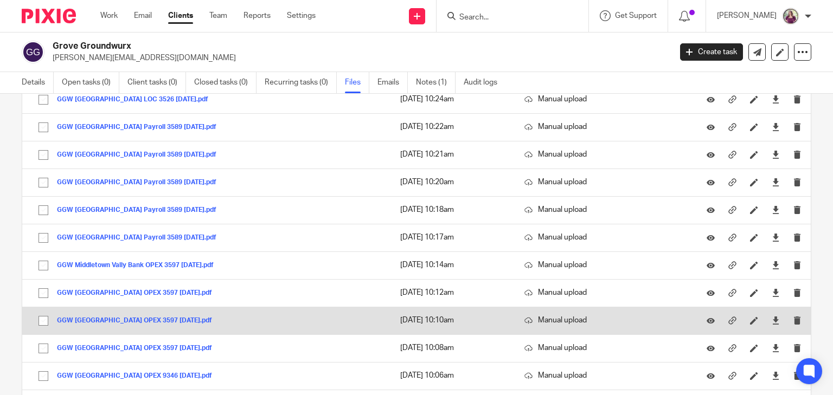
click at [220, 317] on button "GGW [GEOGRAPHIC_DATA] OPEX 3597 [DATE].pdf" at bounding box center [138, 321] width 163 height 8
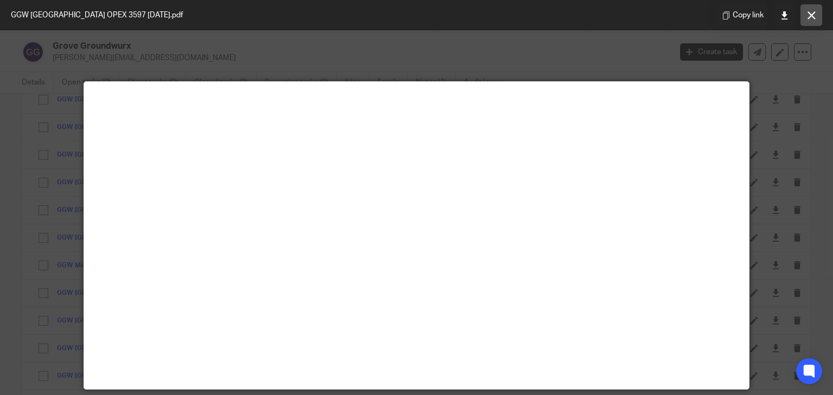
click at [805, 15] on button at bounding box center [811, 15] width 22 height 22
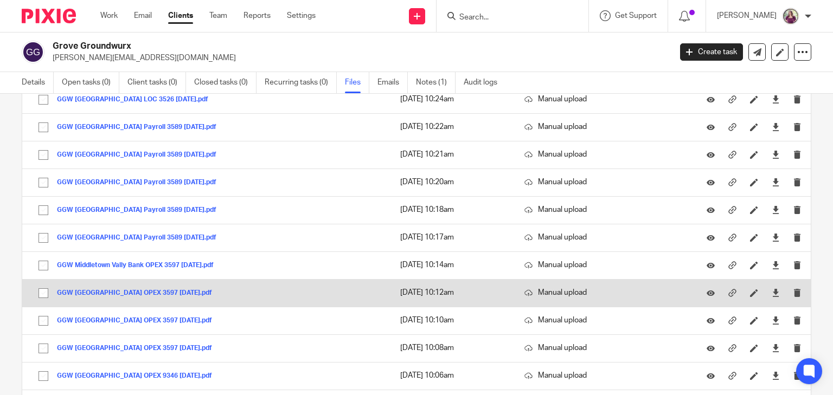
click at [225, 279] on td "GGW [GEOGRAPHIC_DATA] OPEX 3597 [DATE].pdf GGW [GEOGRAPHIC_DATA] OPEX 3597 [DAT…" at bounding box center [205, 293] width 367 height 28
click at [220, 290] on button "GGW [GEOGRAPHIC_DATA] OPEX 3597 [DATE].pdf" at bounding box center [138, 294] width 163 height 8
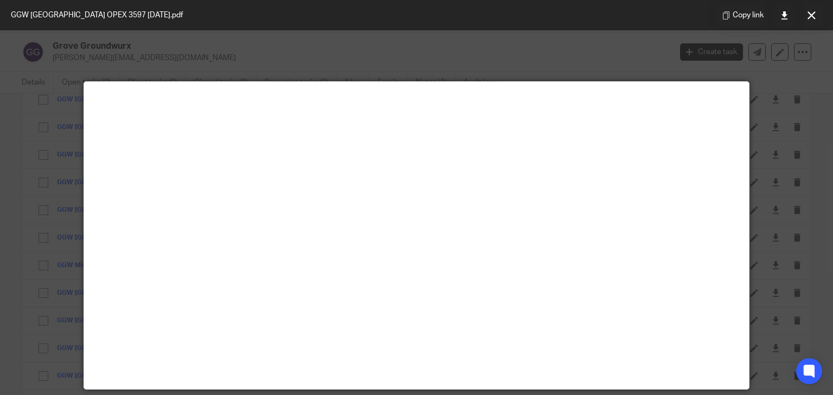
click at [813, 17] on icon at bounding box center [812, 15] width 8 height 8
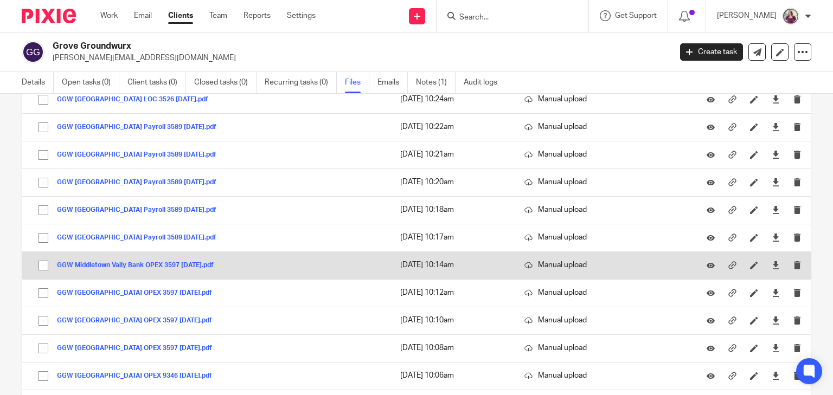
click at [200, 262] on button "GGW Middletown Vally Bank OPEX 3597 [DATE].pdf" at bounding box center [139, 266] width 165 height 8
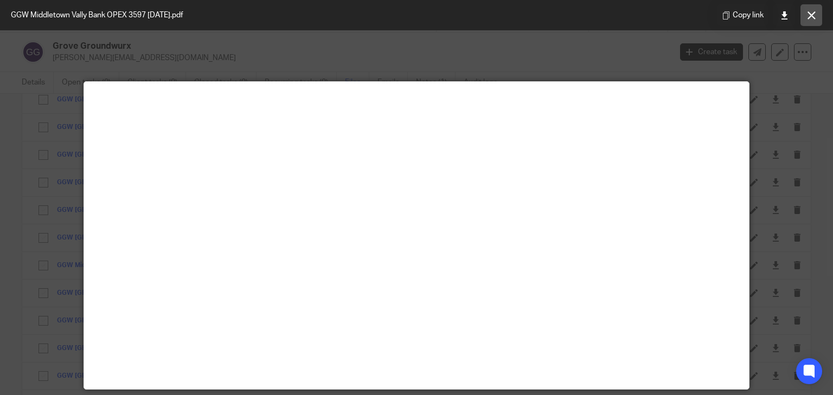
click at [813, 14] on icon at bounding box center [812, 15] width 8 height 8
